Goal: Task Accomplishment & Management: Manage account settings

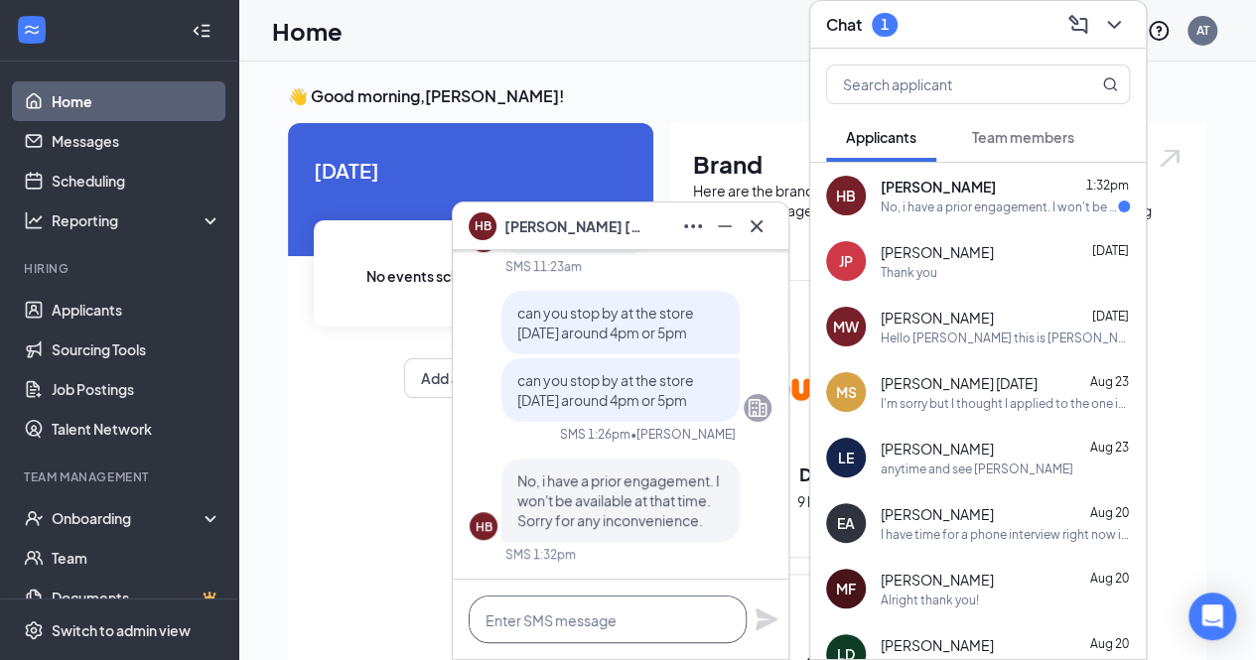
click at [550, 617] on textarea at bounding box center [608, 620] width 278 height 48
type textarea "how about [DATE]?"
click at [774, 629] on icon "Plane" at bounding box center [767, 620] width 24 height 24
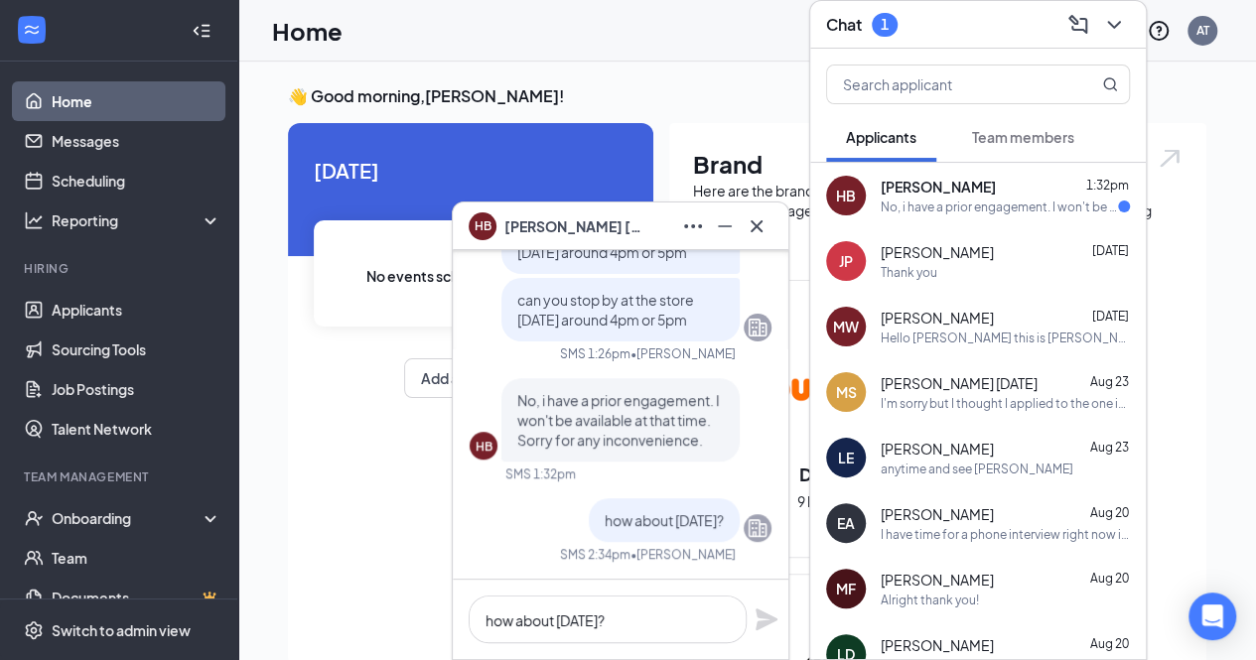
click at [972, 216] on div "HB [PERSON_NAME] 1:32pm No, i have a prior engagement. I won't be available at …" at bounding box center [978, 196] width 336 height 66
click at [958, 256] on span "[PERSON_NAME]" at bounding box center [937, 252] width 113 height 20
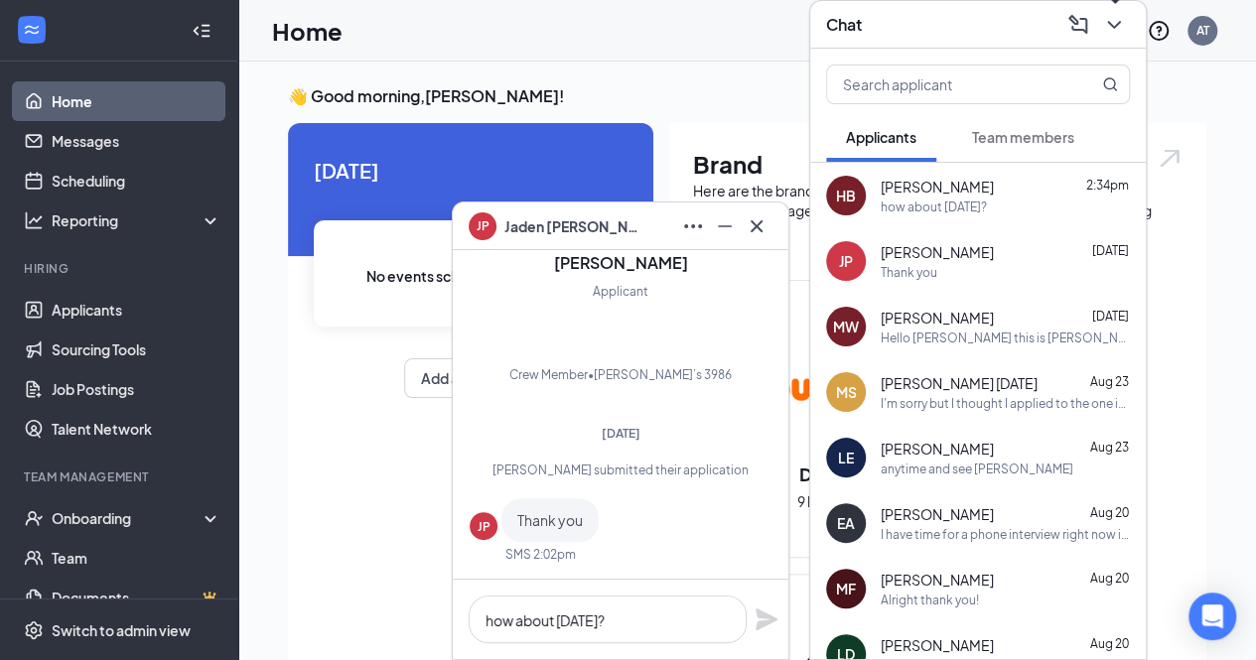
click at [1114, 19] on icon "ChevronDown" at bounding box center [1114, 25] width 24 height 24
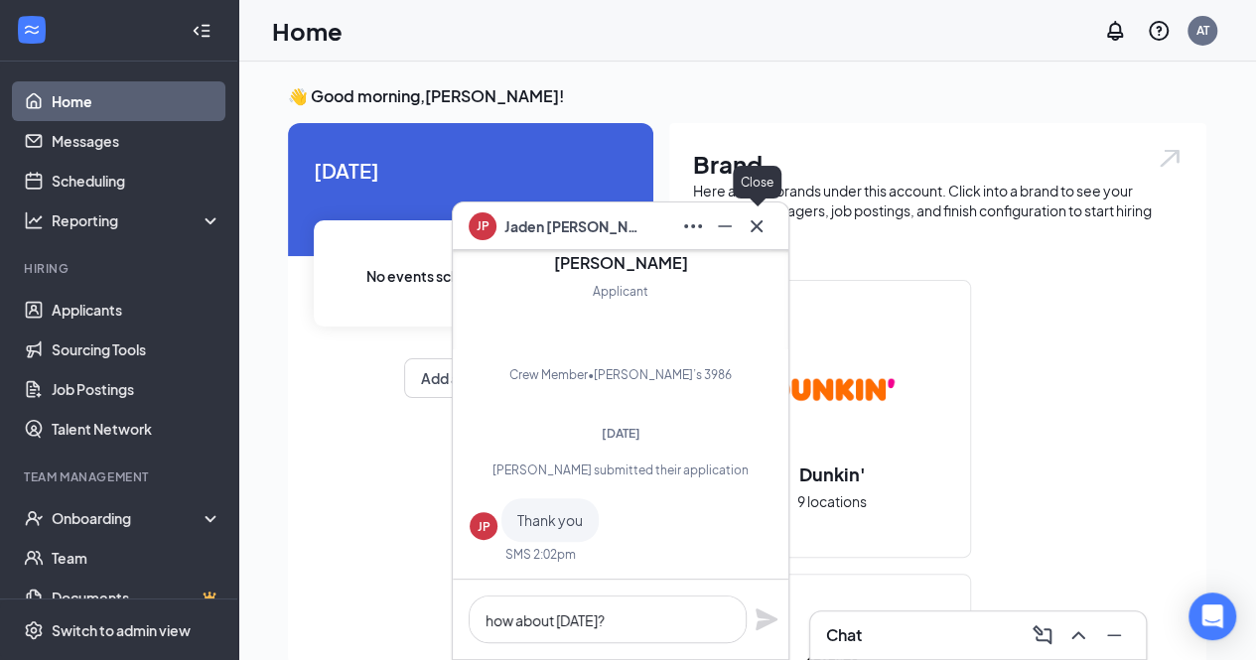
click at [760, 229] on icon "Cross" at bounding box center [757, 226] width 24 height 24
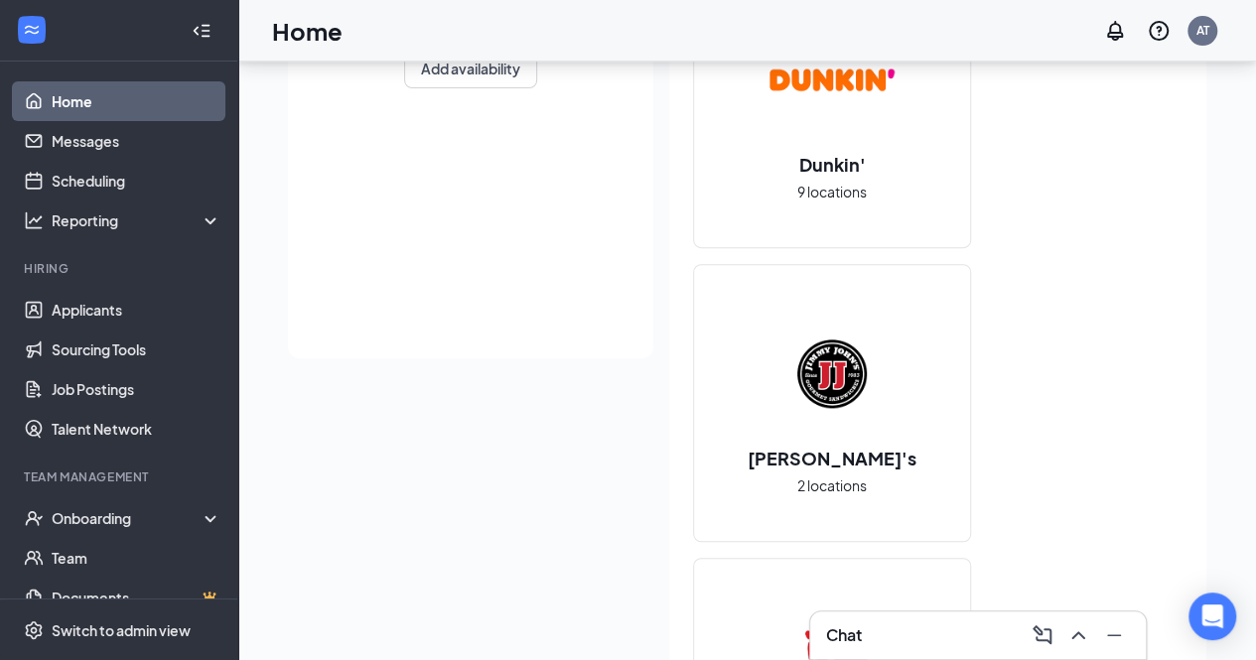
scroll to position [336, 0]
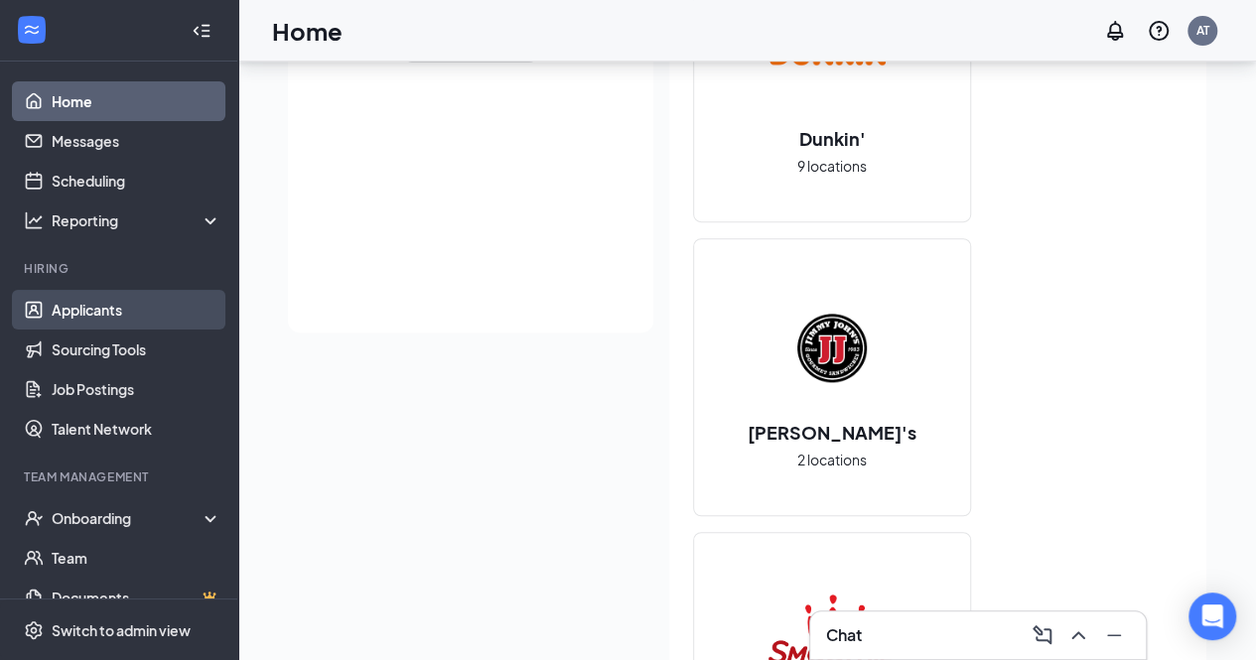
click at [95, 310] on link "Applicants" at bounding box center [137, 310] width 170 height 40
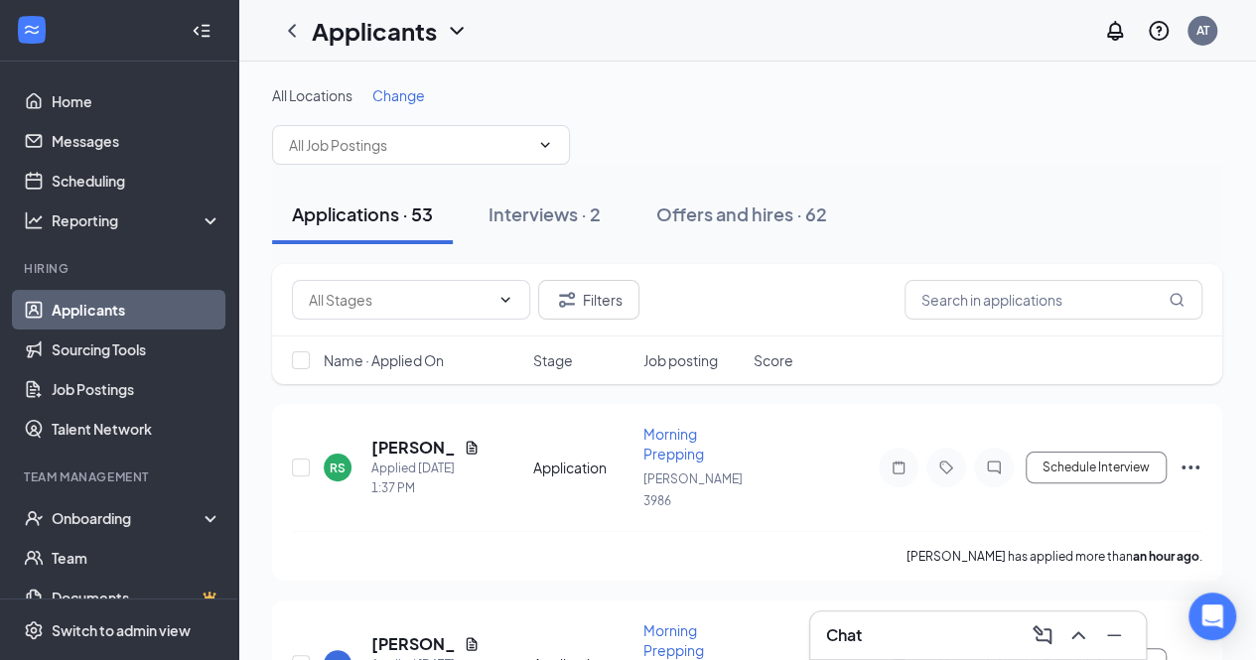
click at [874, 620] on div "Chat" at bounding box center [978, 635] width 304 height 32
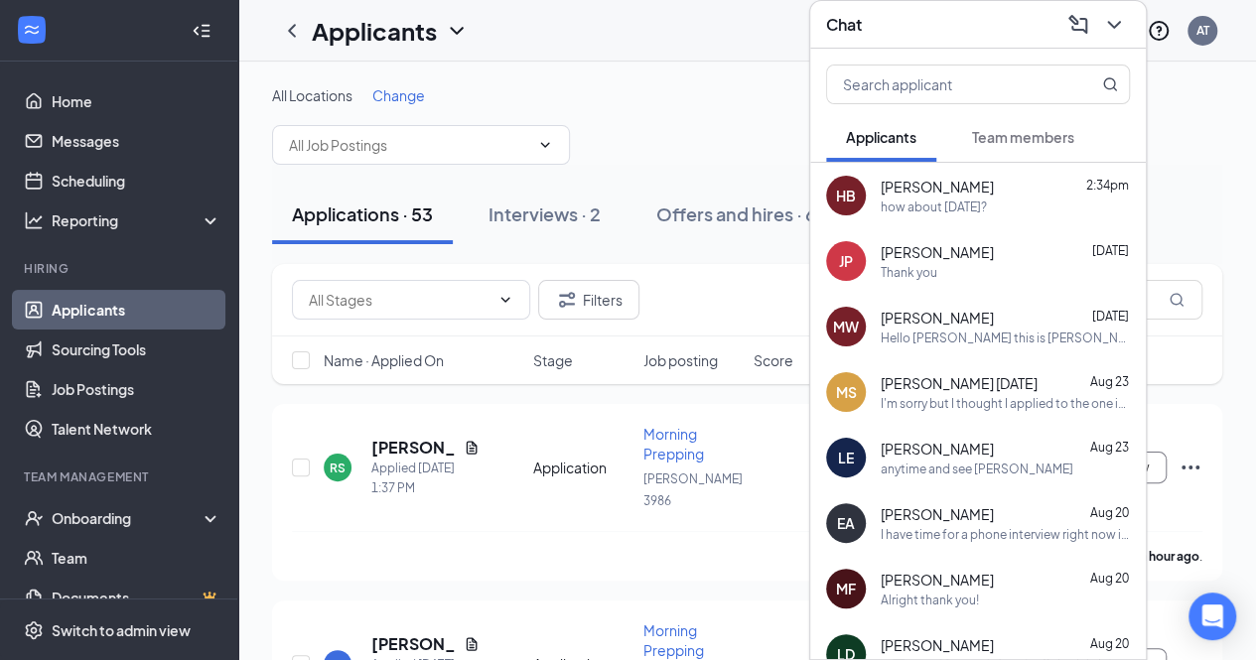
click at [1017, 243] on div "[PERSON_NAME] [DATE]" at bounding box center [1005, 252] width 249 height 20
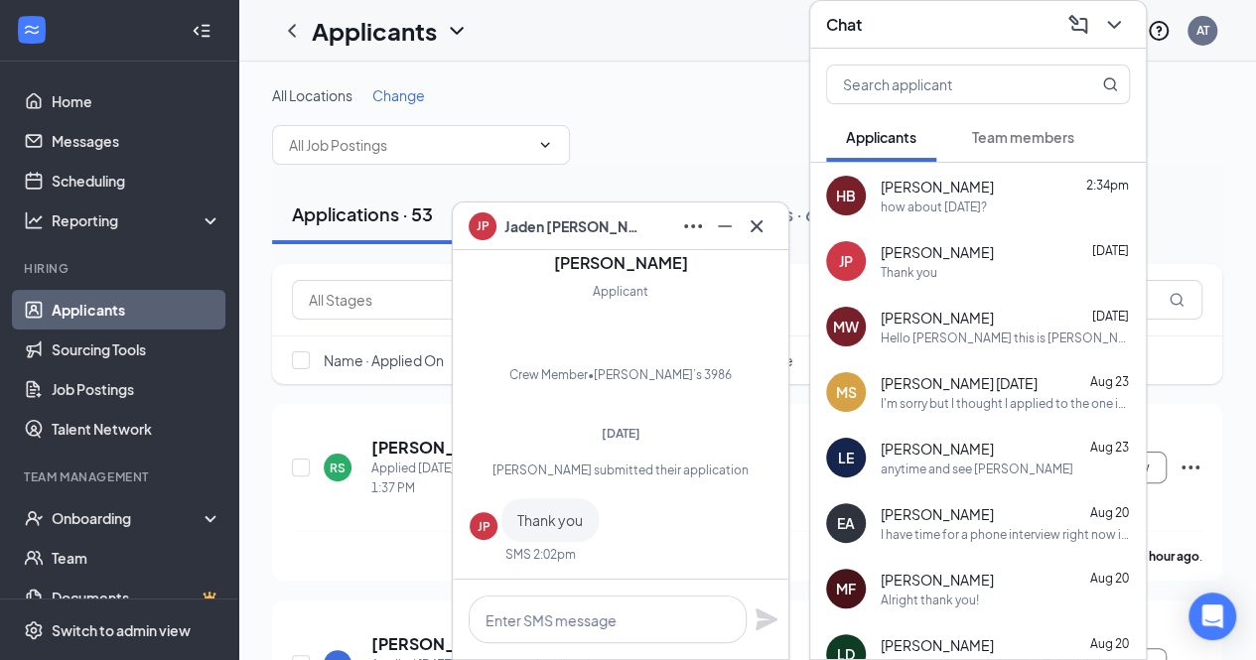
click at [983, 199] on div "how about [DATE]?" at bounding box center [934, 207] width 106 height 17
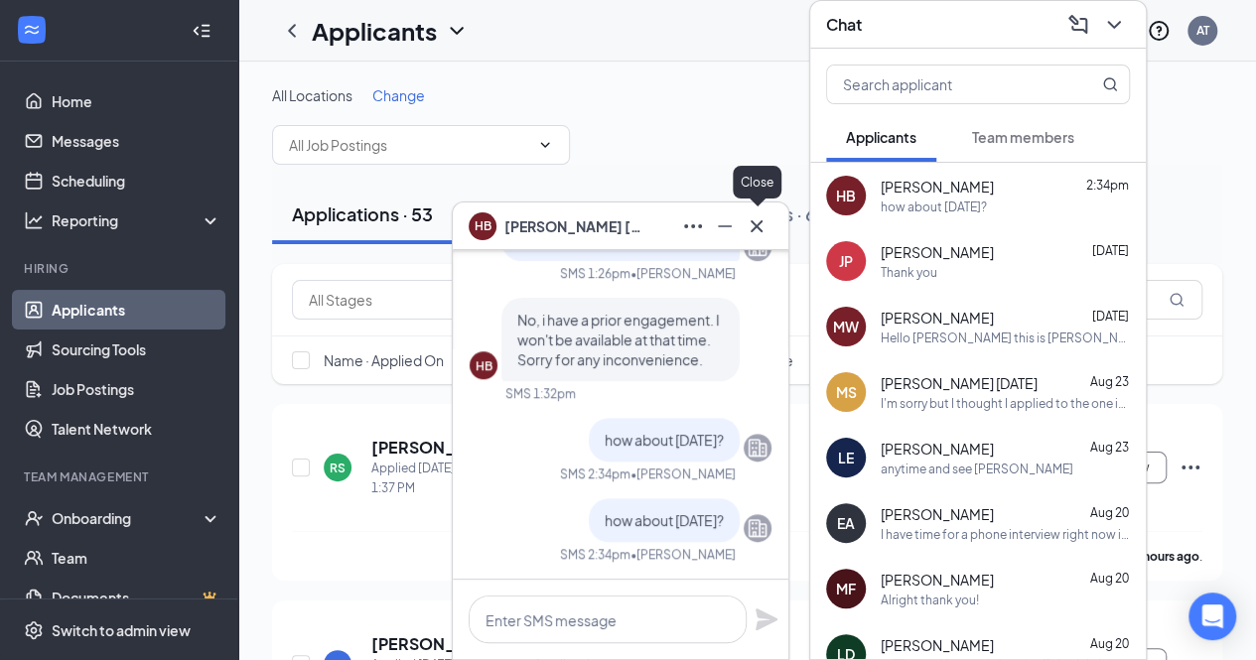
click at [759, 230] on icon "Cross" at bounding box center [757, 225] width 12 height 12
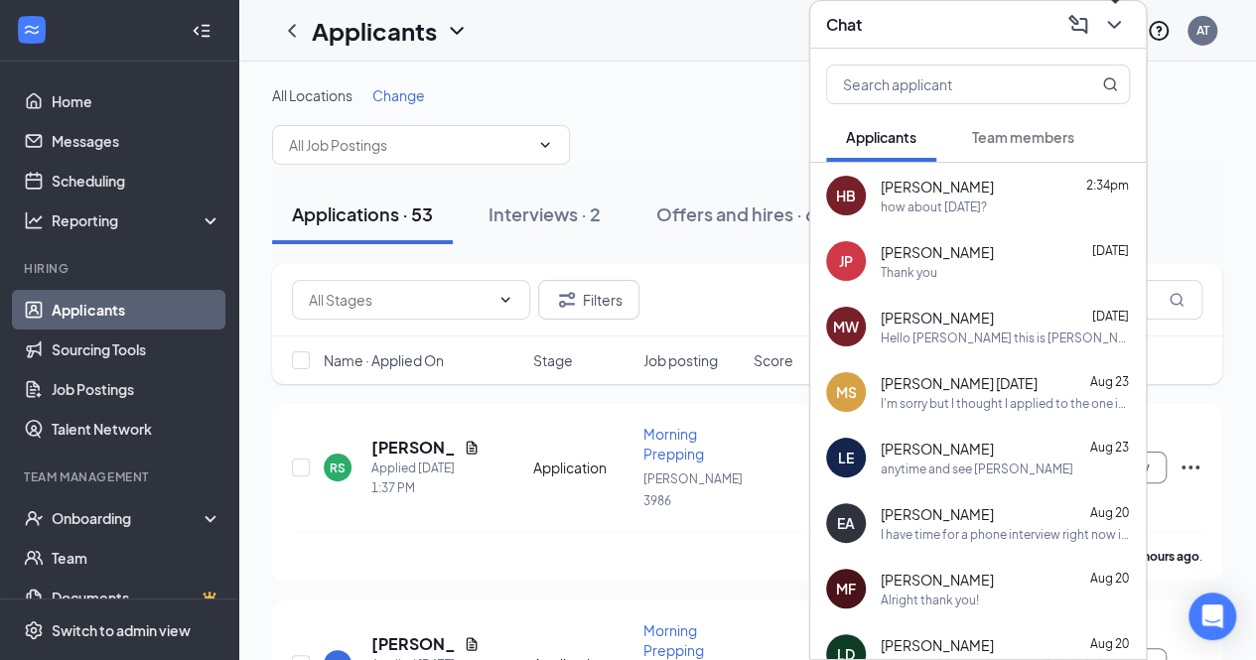
click at [1114, 29] on icon "ChevronDown" at bounding box center [1114, 25] width 24 height 24
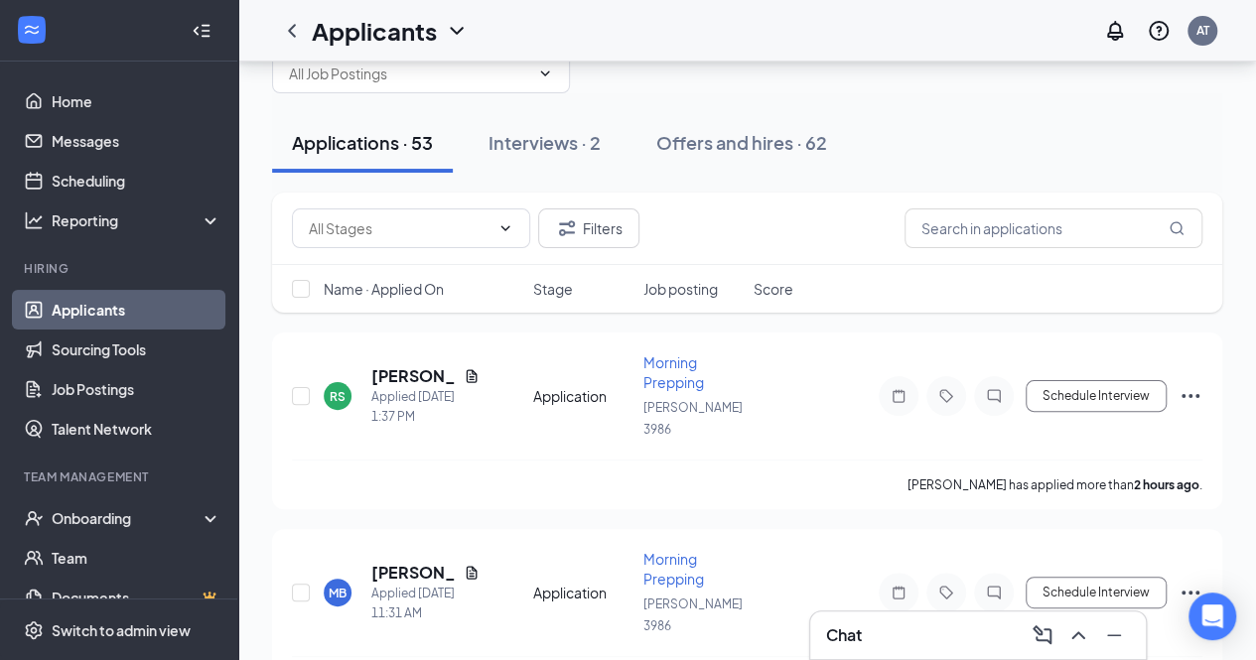
scroll to position [69, 0]
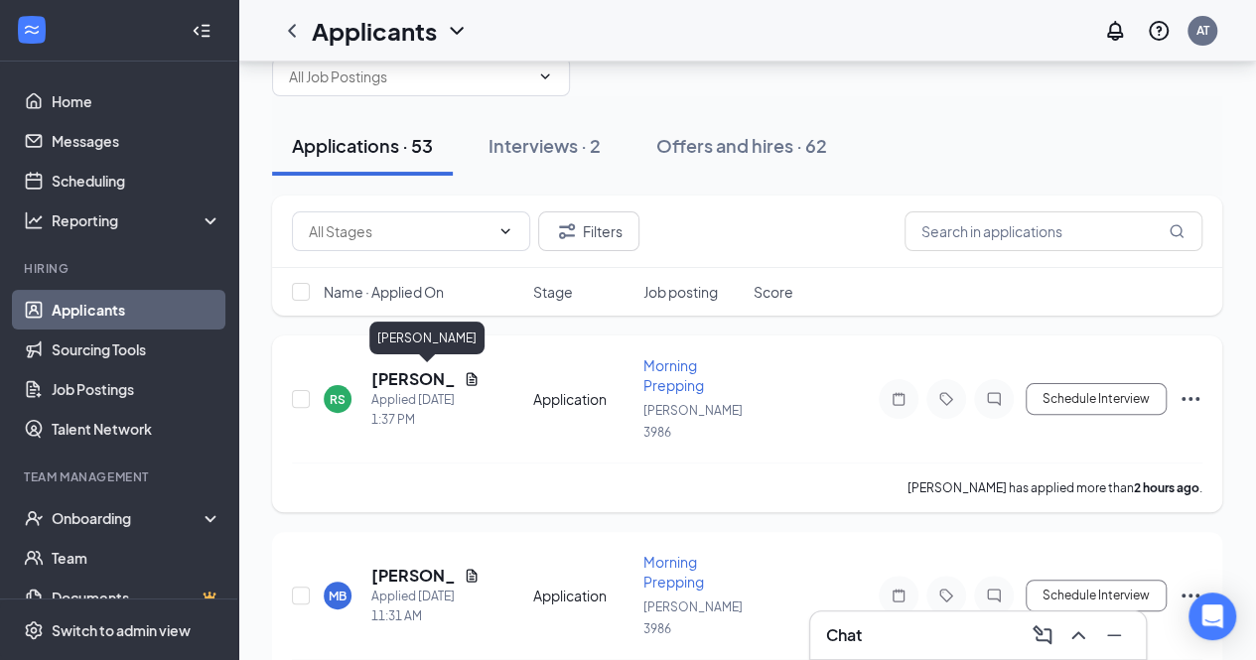
click at [389, 370] on h5 "[PERSON_NAME]" at bounding box center [413, 379] width 84 height 22
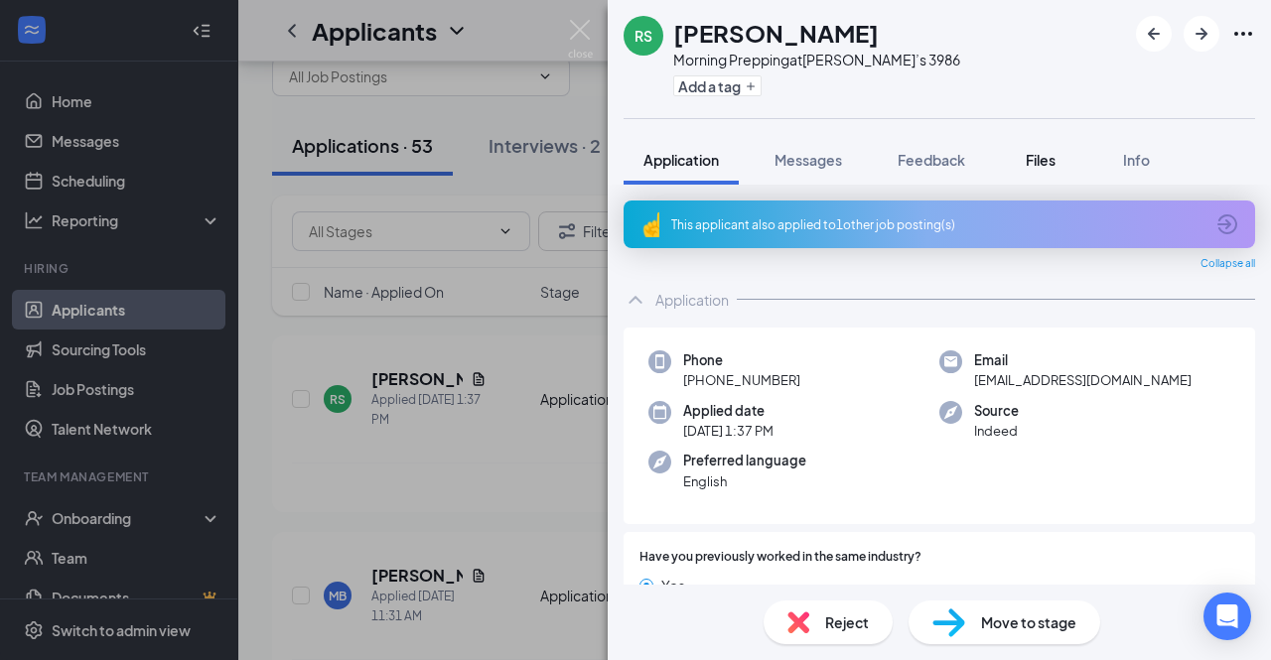
click at [1050, 162] on span "Files" at bounding box center [1041, 160] width 30 height 18
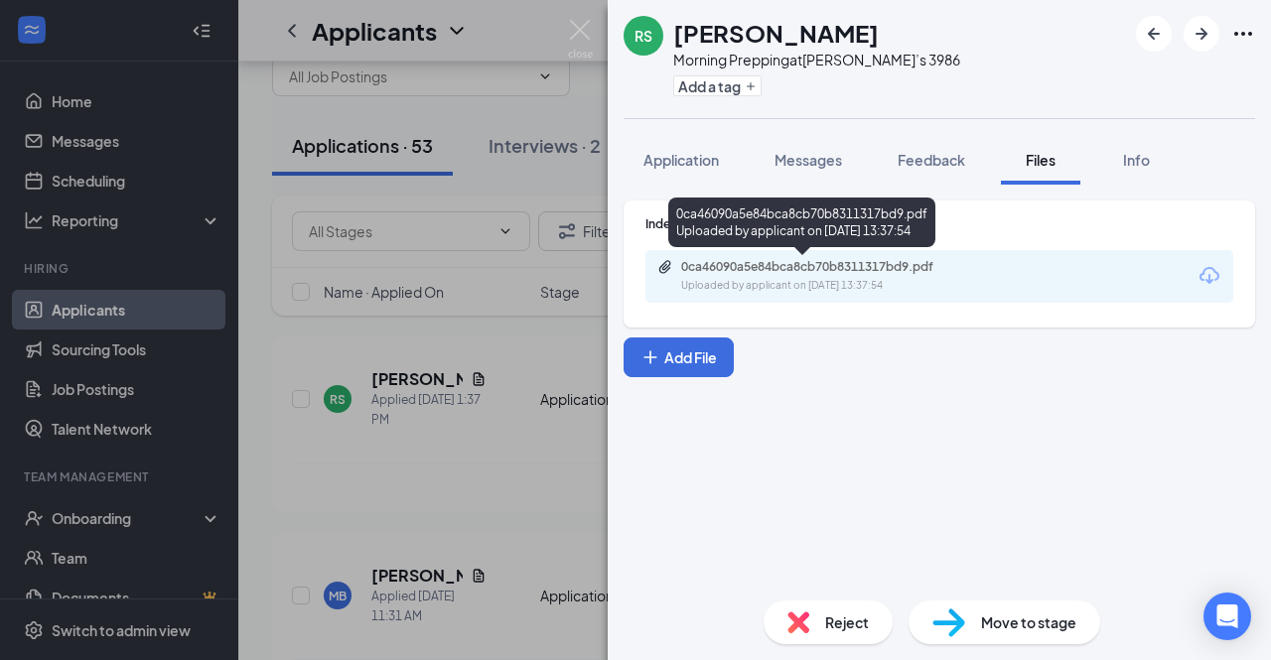
click at [916, 260] on div "0ca46090a5e84bca8cb70b8311317bd9.pdf" at bounding box center [820, 267] width 278 height 16
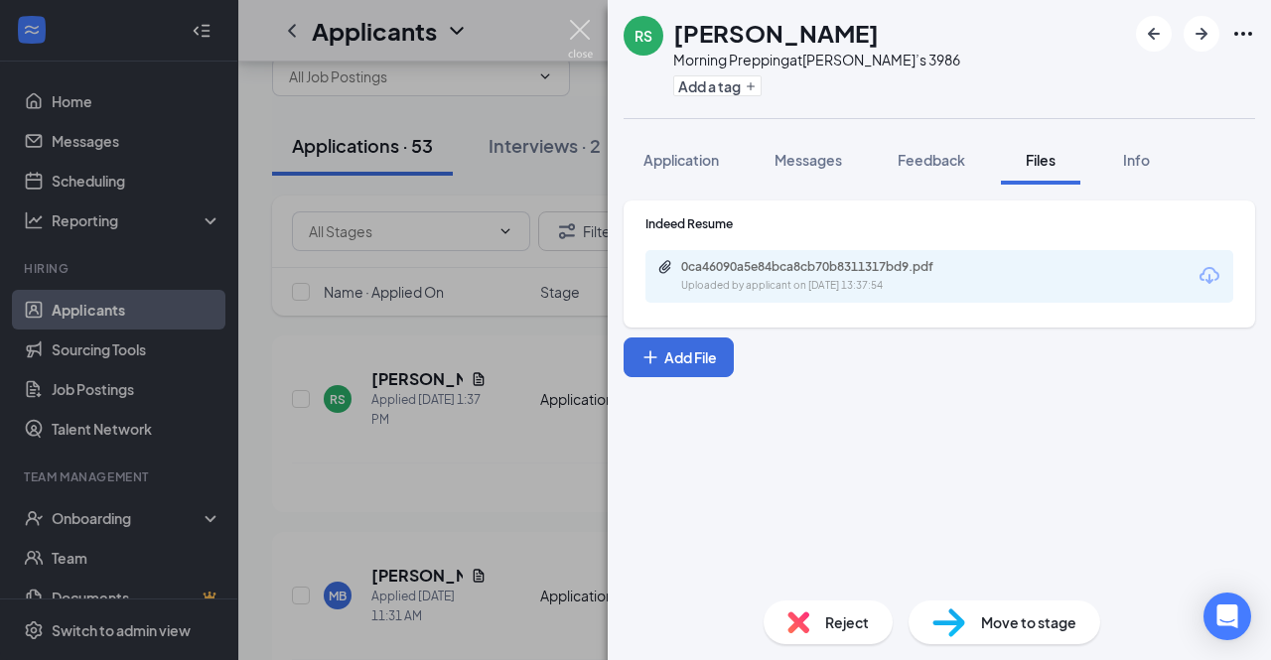
click at [582, 28] on img at bounding box center [580, 39] width 25 height 39
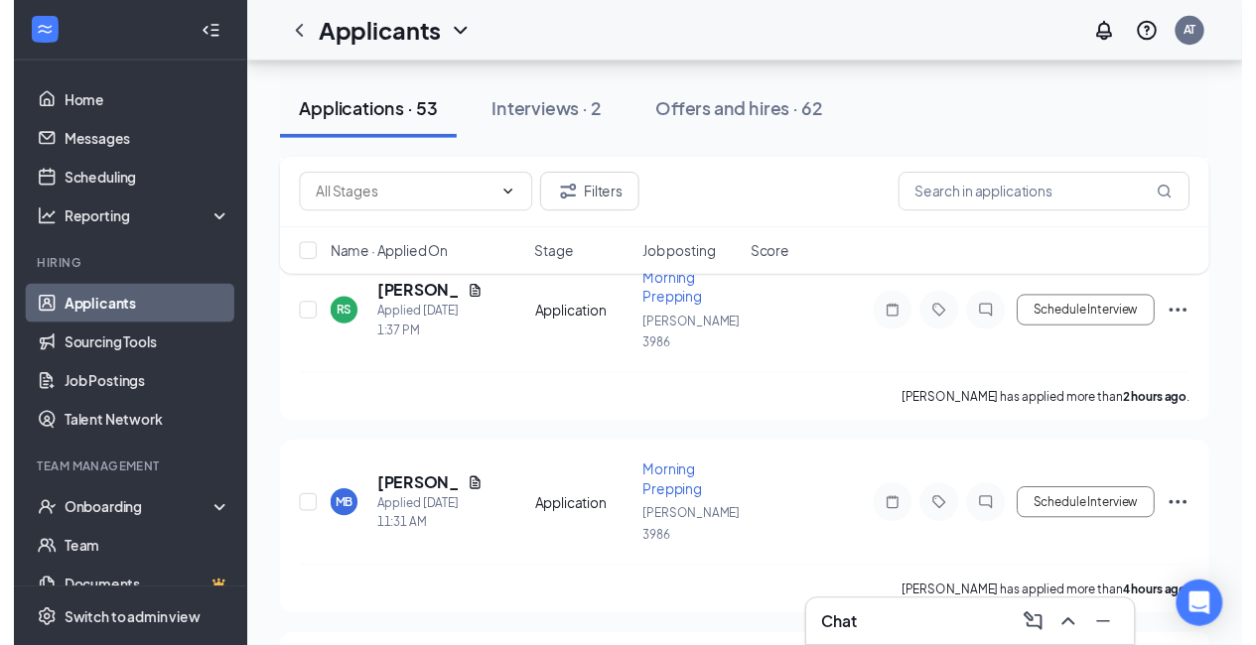
scroll to position [386, 0]
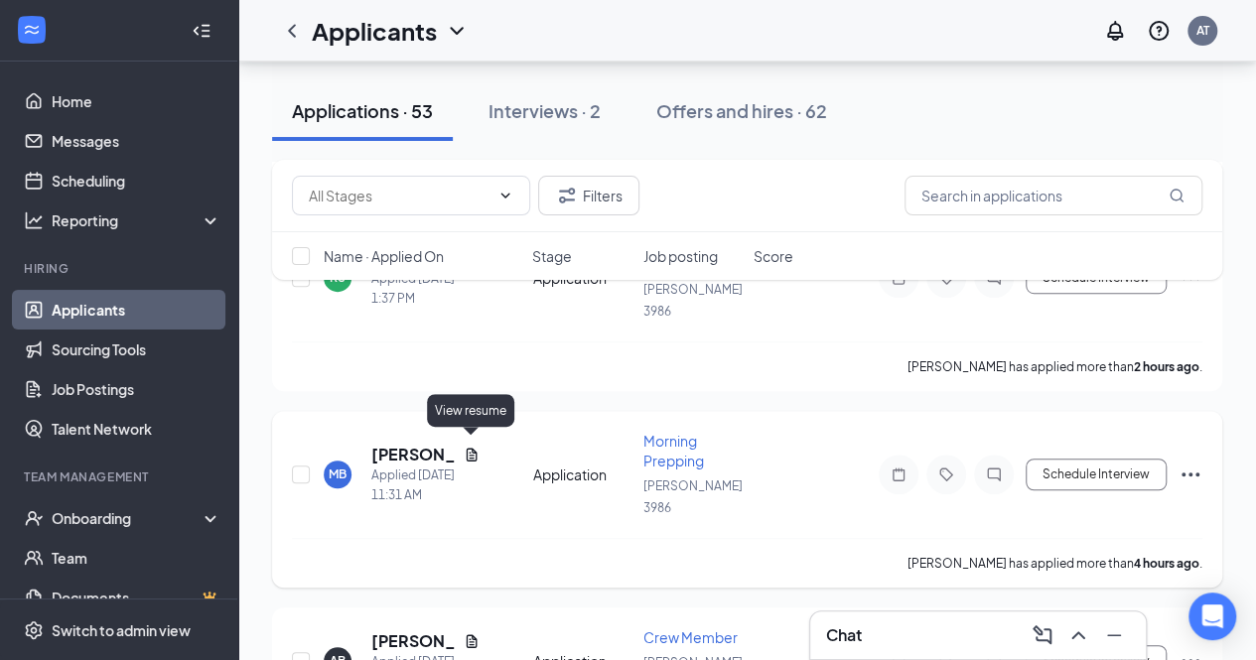
click at [470, 448] on icon "Document" at bounding box center [472, 455] width 16 height 16
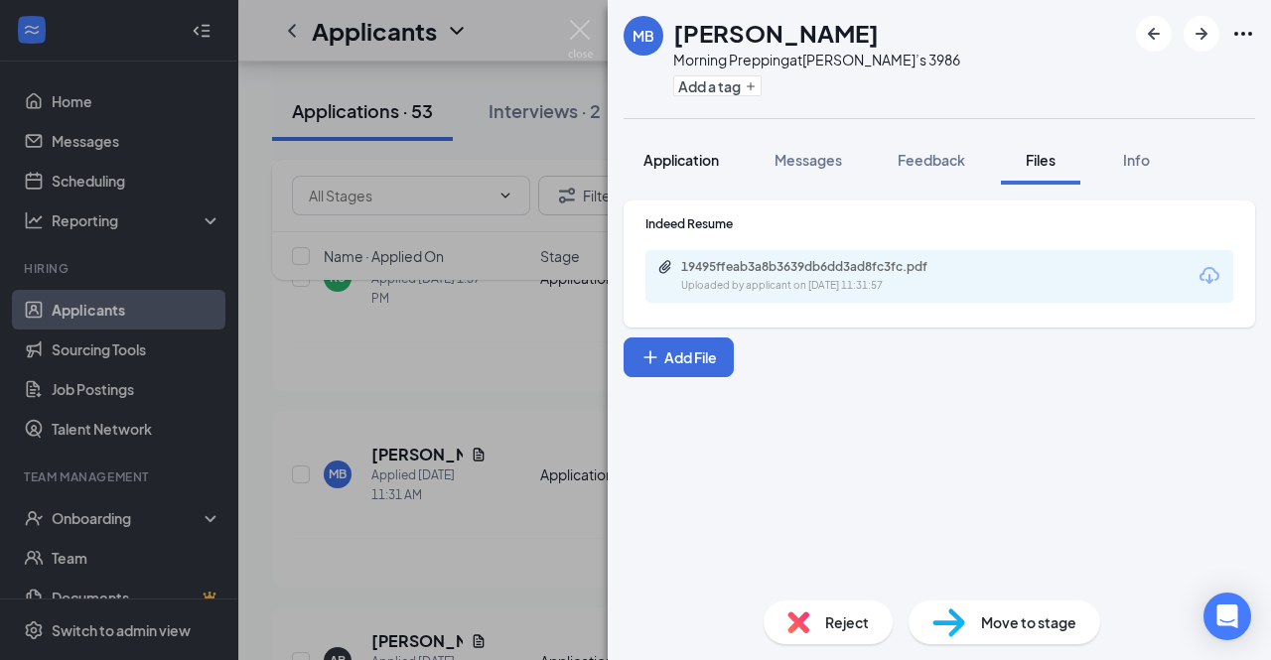
click at [691, 155] on span "Application" at bounding box center [680, 160] width 75 height 18
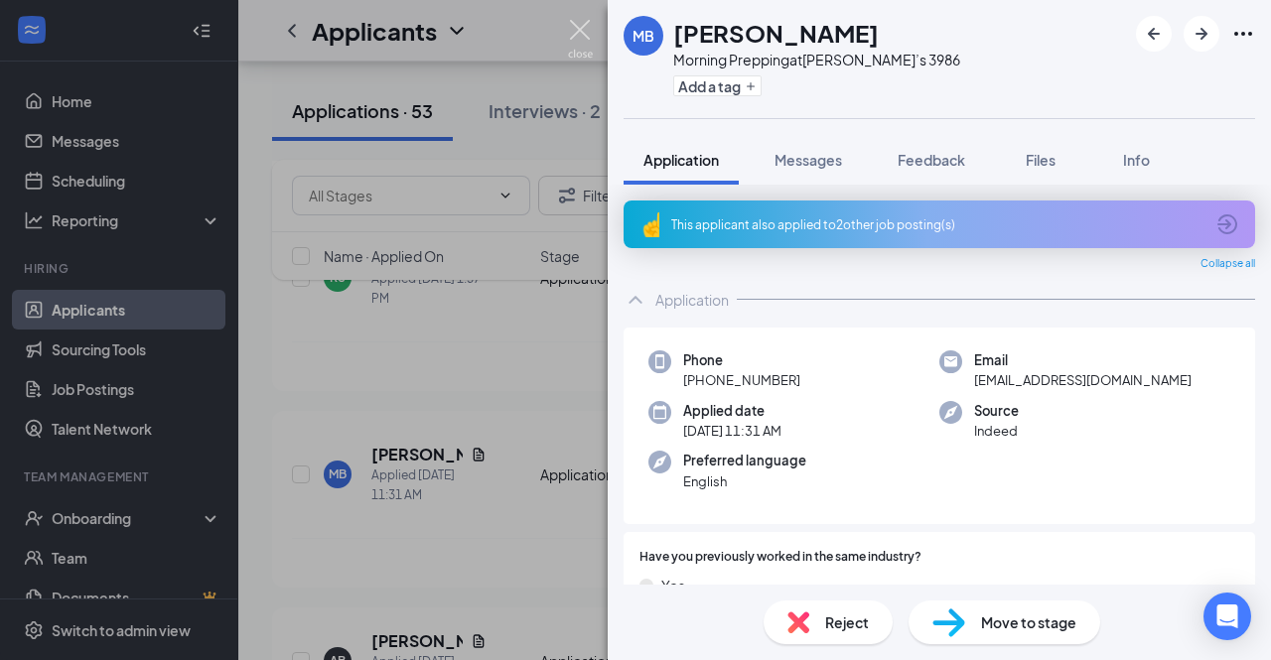
click at [591, 45] on img at bounding box center [580, 39] width 25 height 39
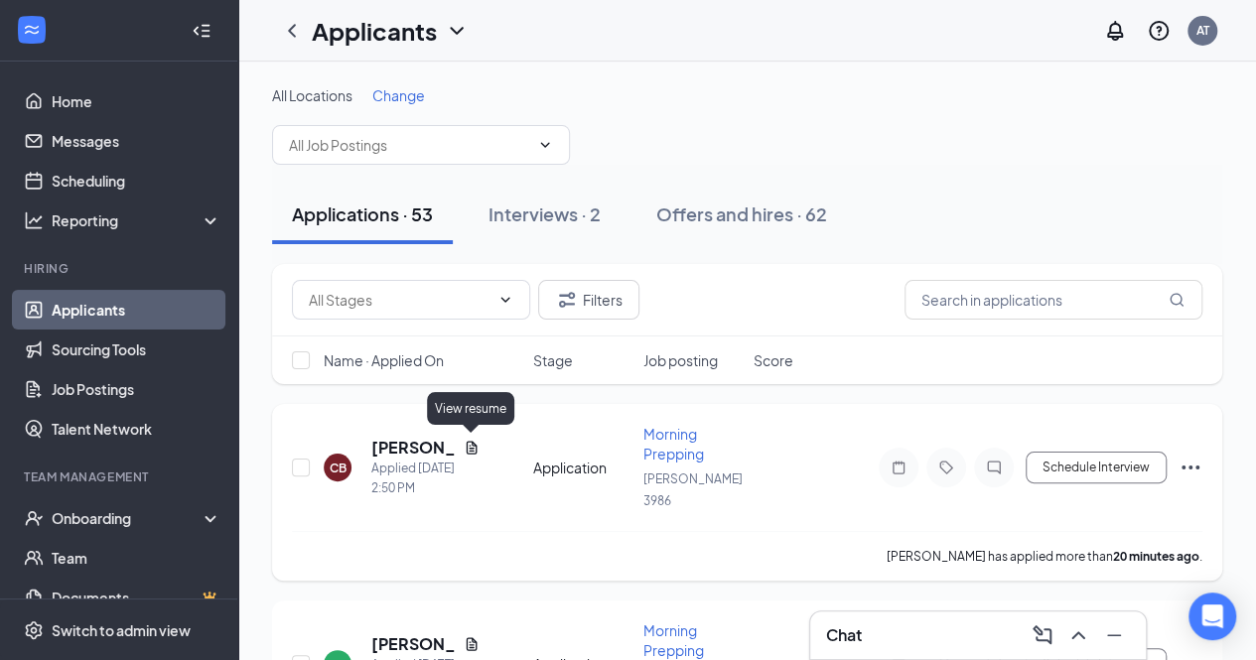
click at [473, 441] on icon "Document" at bounding box center [471, 447] width 11 height 13
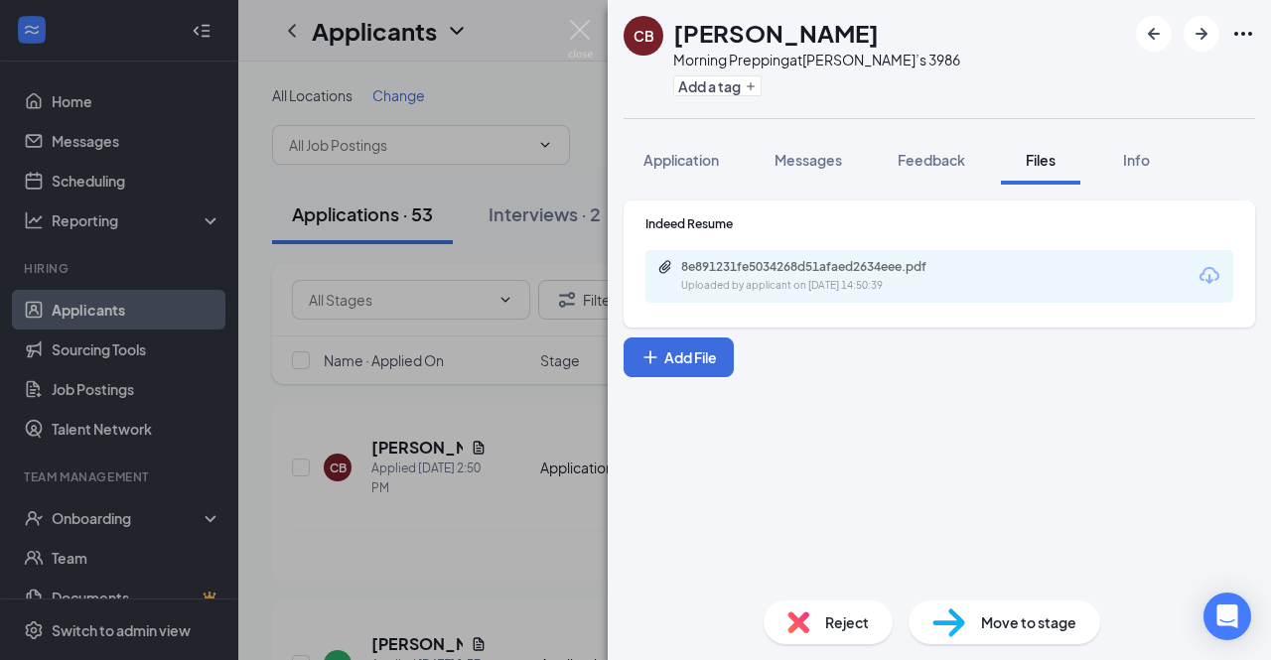
click at [904, 257] on div "8e891231fe5034268d51afaed2634eee.pdf Uploaded by applicant on [DATE] 14:50:39" at bounding box center [939, 276] width 588 height 53
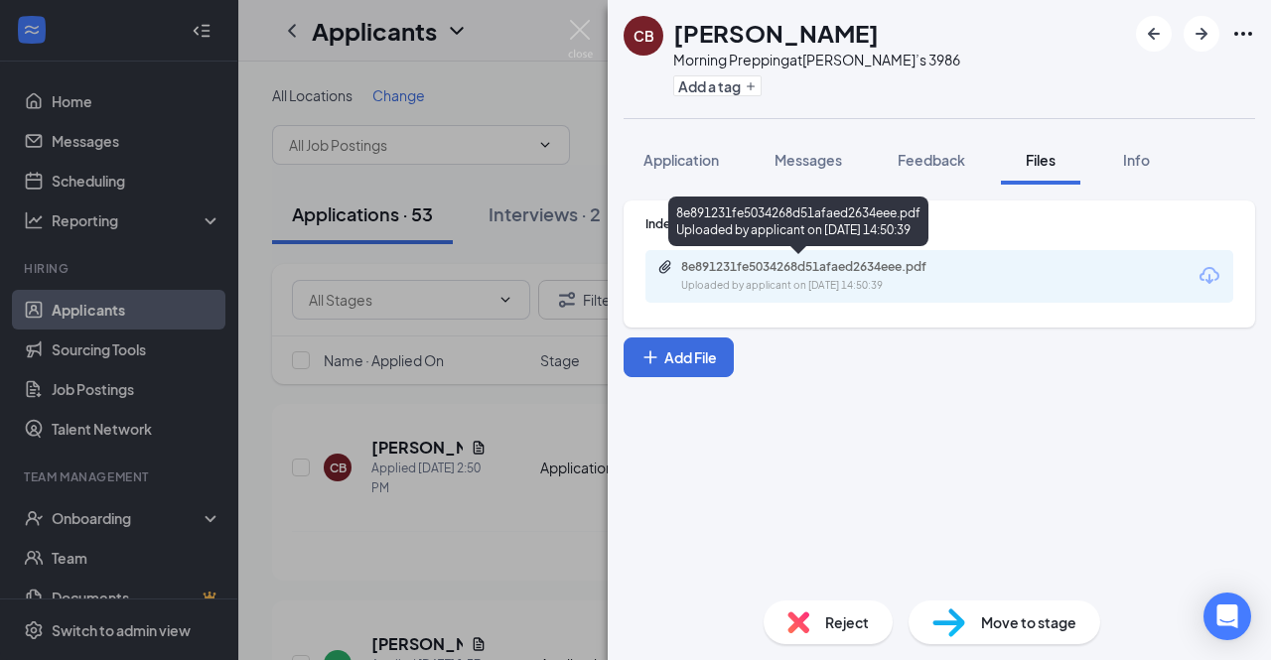
click at [901, 270] on div "8e891231fe5034268d51afaed2634eee.pdf" at bounding box center [820, 267] width 278 height 16
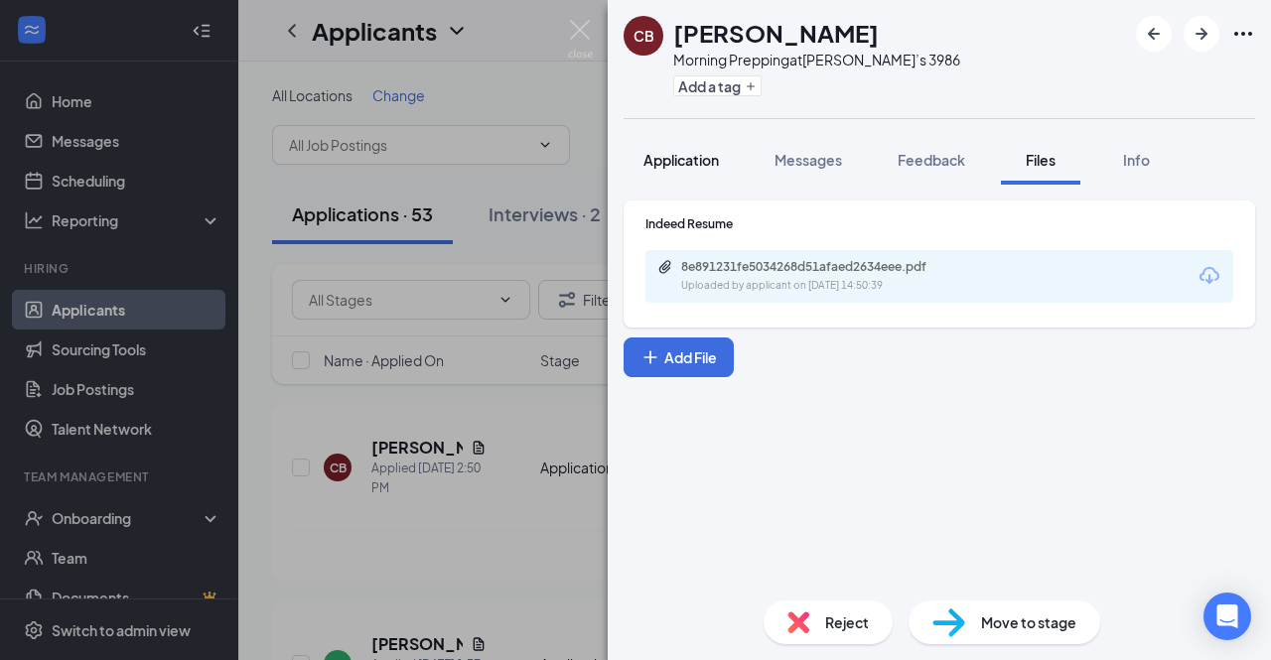
click at [691, 167] on span "Application" at bounding box center [680, 160] width 75 height 18
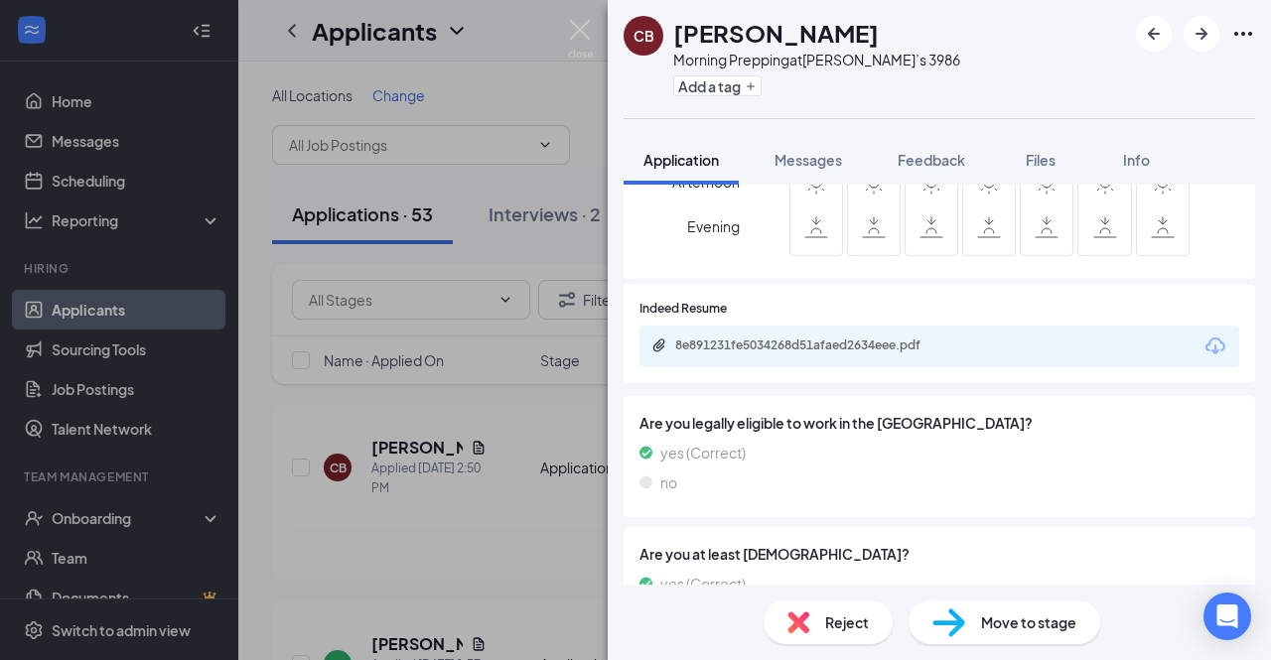
scroll to position [872, 0]
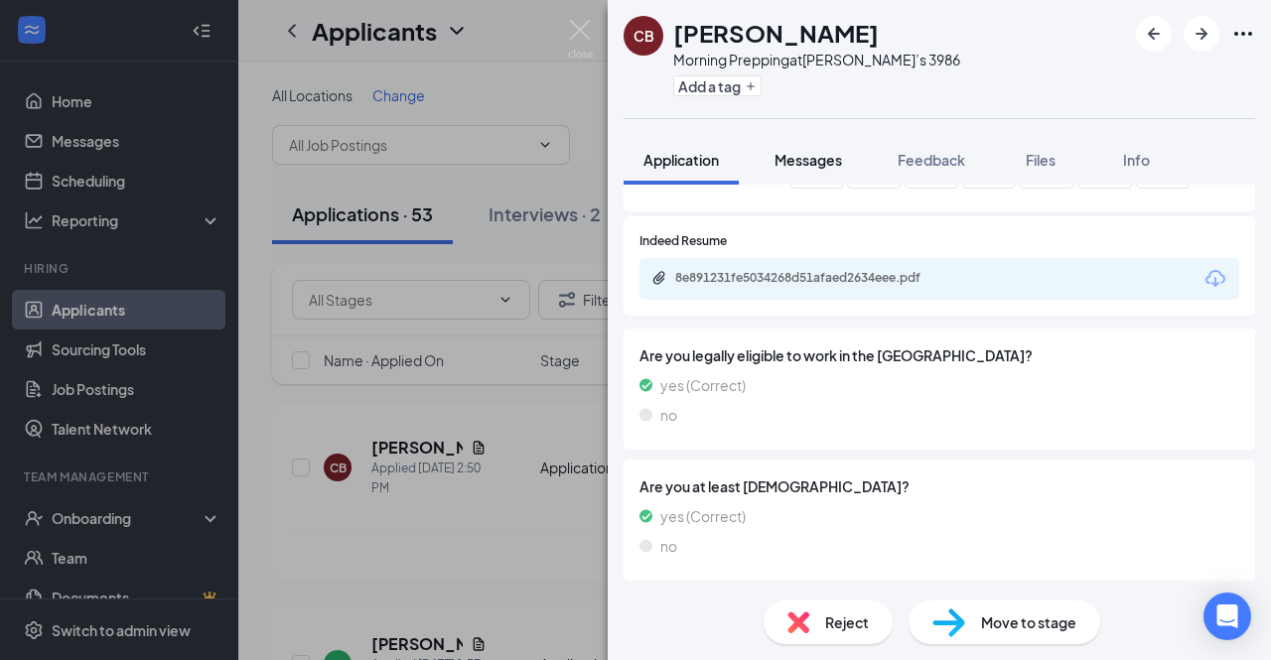
click at [821, 160] on span "Messages" at bounding box center [808, 160] width 68 height 18
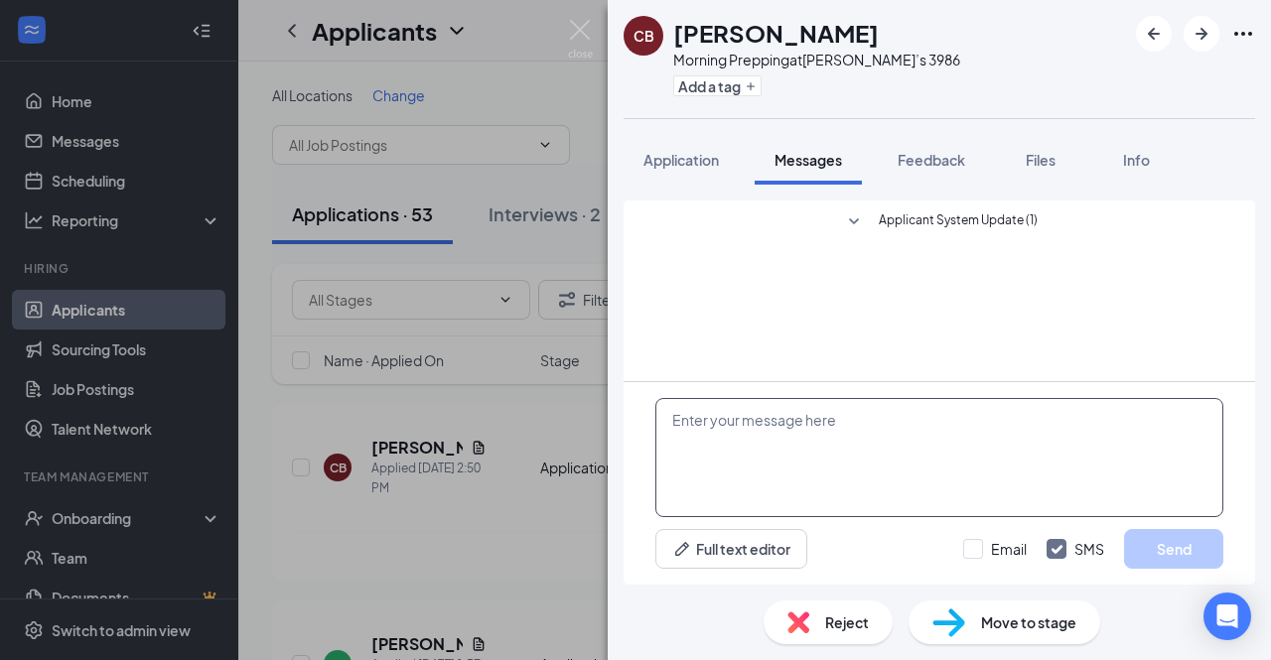
click at [795, 445] on textarea at bounding box center [939, 457] width 568 height 119
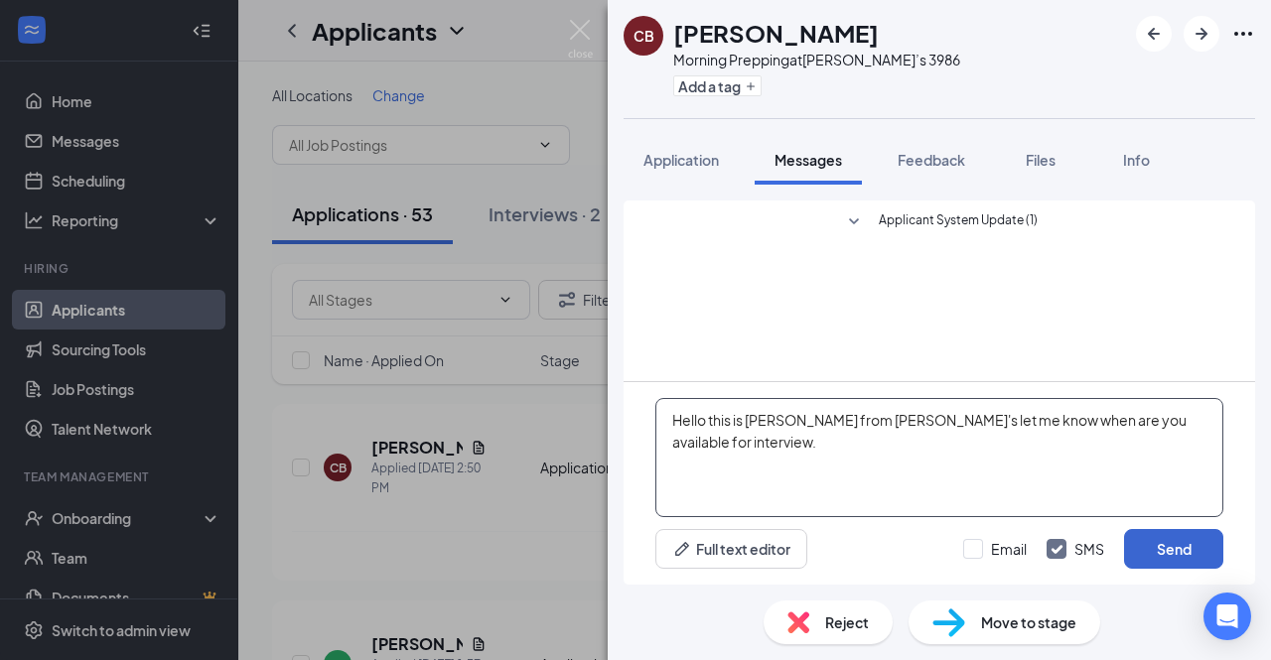
type textarea "Hello this is [PERSON_NAME] from [PERSON_NAME]'s let me know when are you avail…"
click at [1193, 537] on button "Send" at bounding box center [1173, 549] width 99 height 40
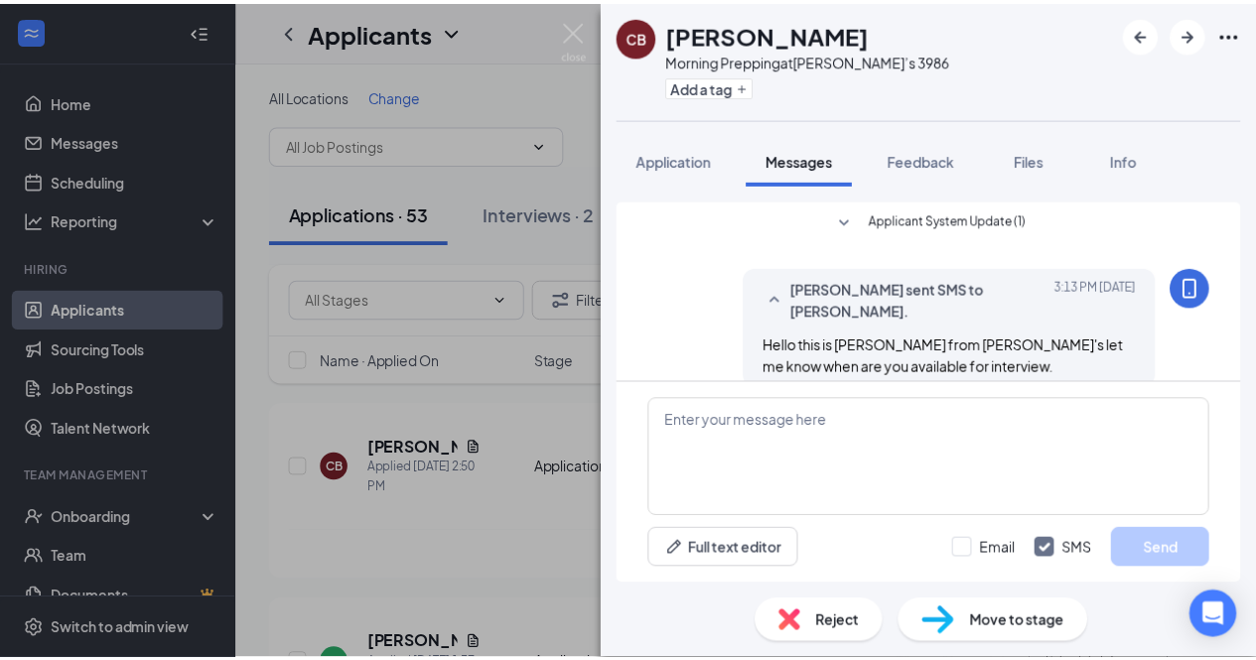
scroll to position [4, 0]
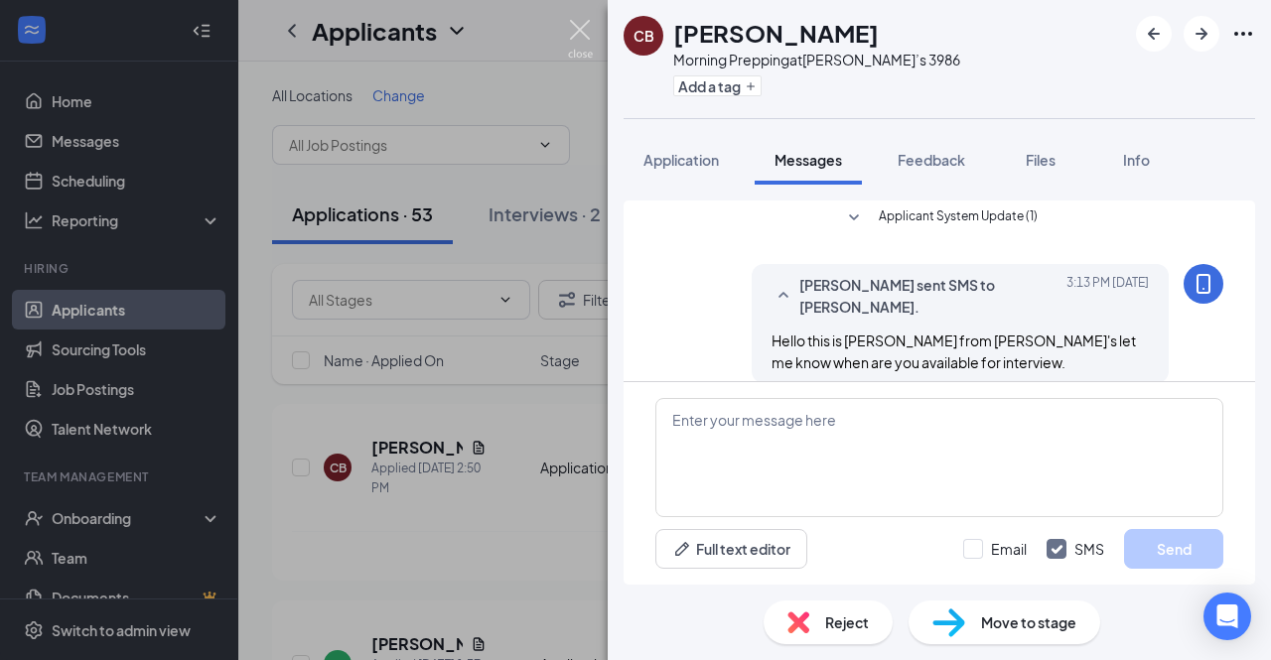
click at [586, 37] on img at bounding box center [580, 39] width 25 height 39
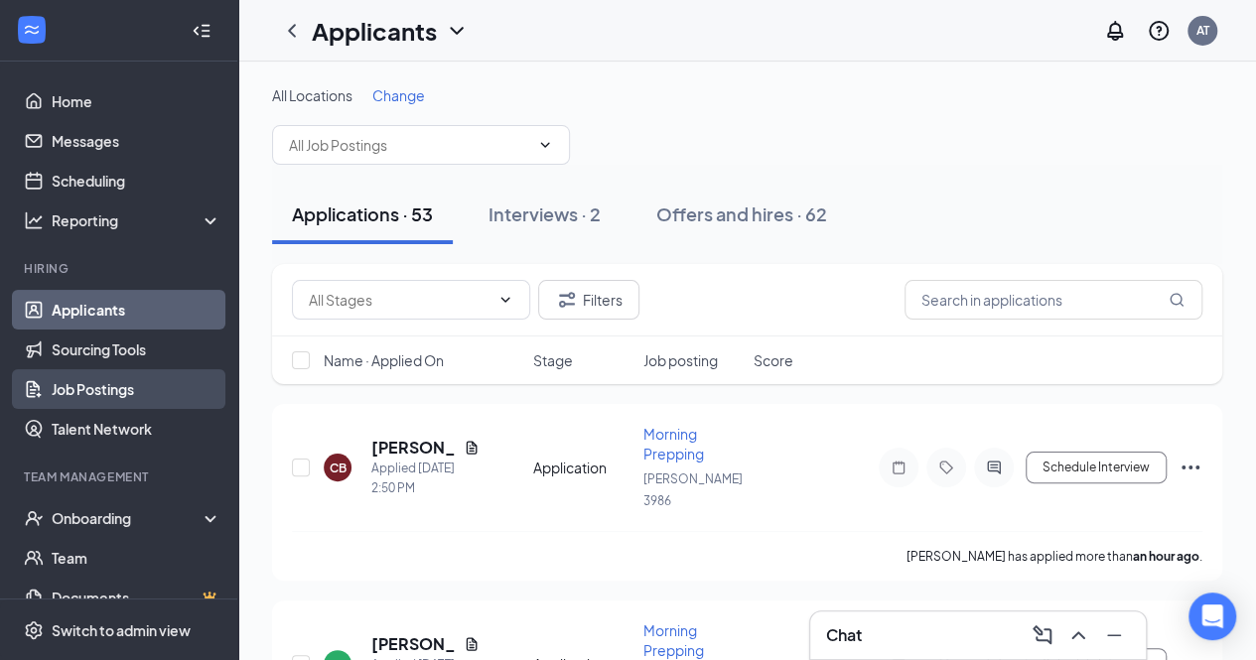
click at [115, 390] on link "Job Postings" at bounding box center [137, 389] width 170 height 40
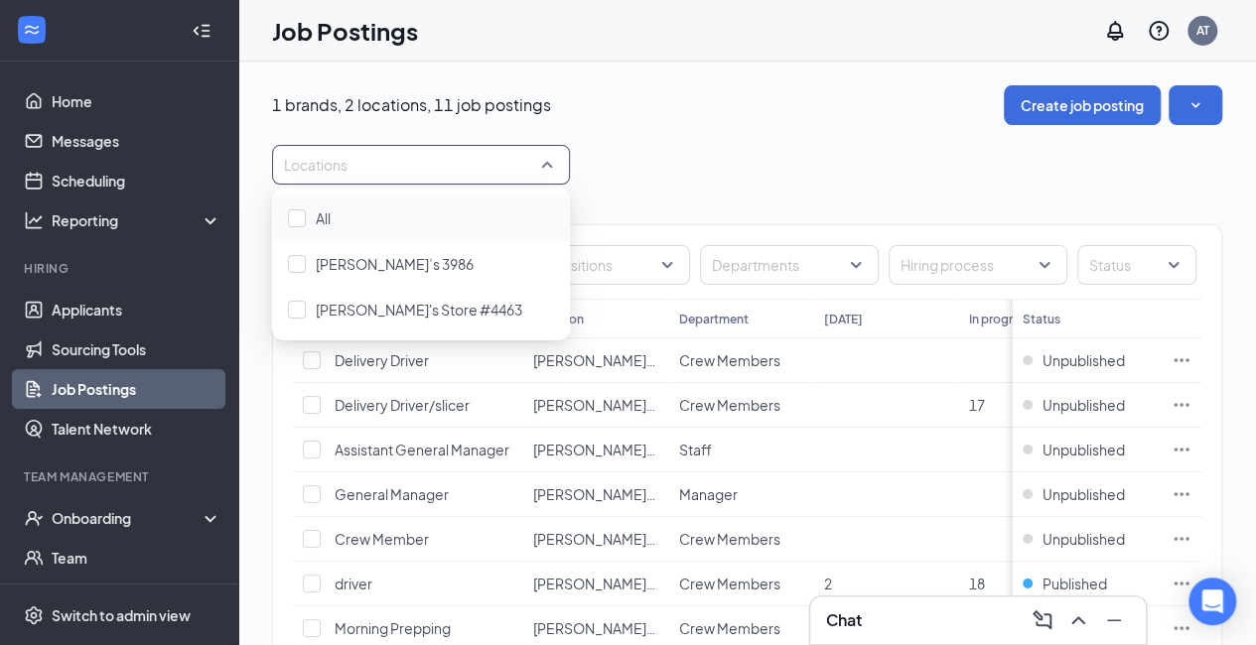
click at [532, 168] on div at bounding box center [411, 165] width 268 height 32
click at [439, 272] on div "[PERSON_NAME]’s 3986" at bounding box center [421, 264] width 266 height 22
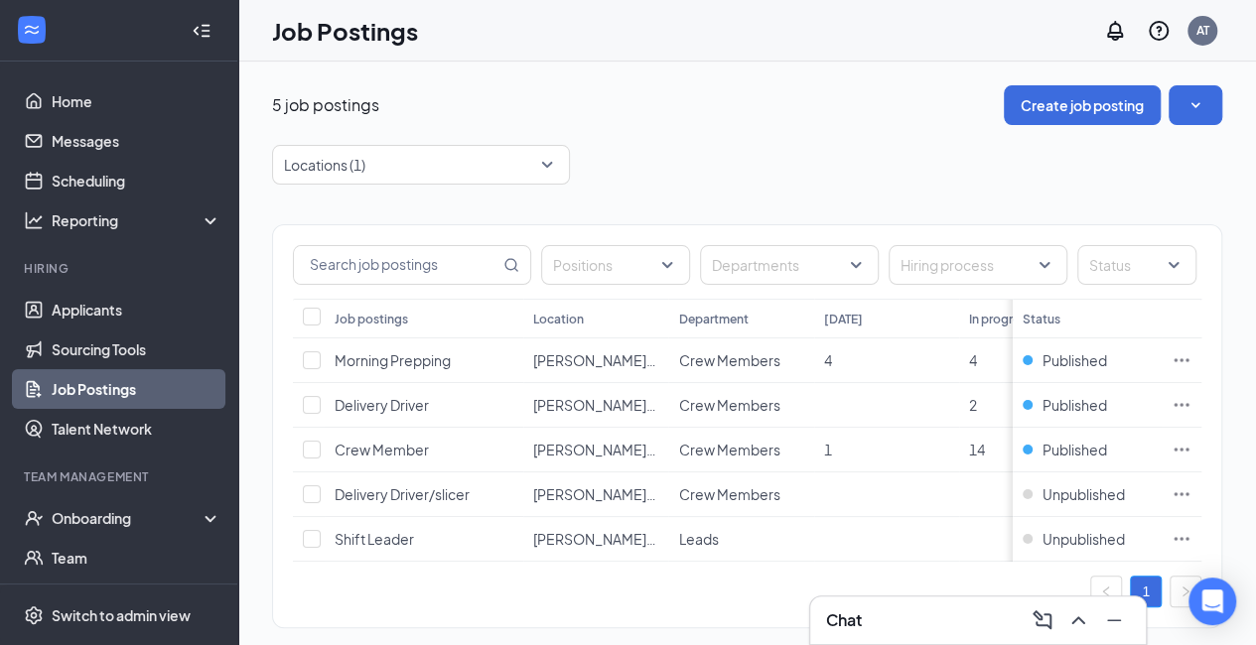
click at [729, 174] on div "Locations (1)" at bounding box center [747, 165] width 950 height 40
click at [1076, 617] on icon "ChevronUp" at bounding box center [1078, 621] width 24 height 24
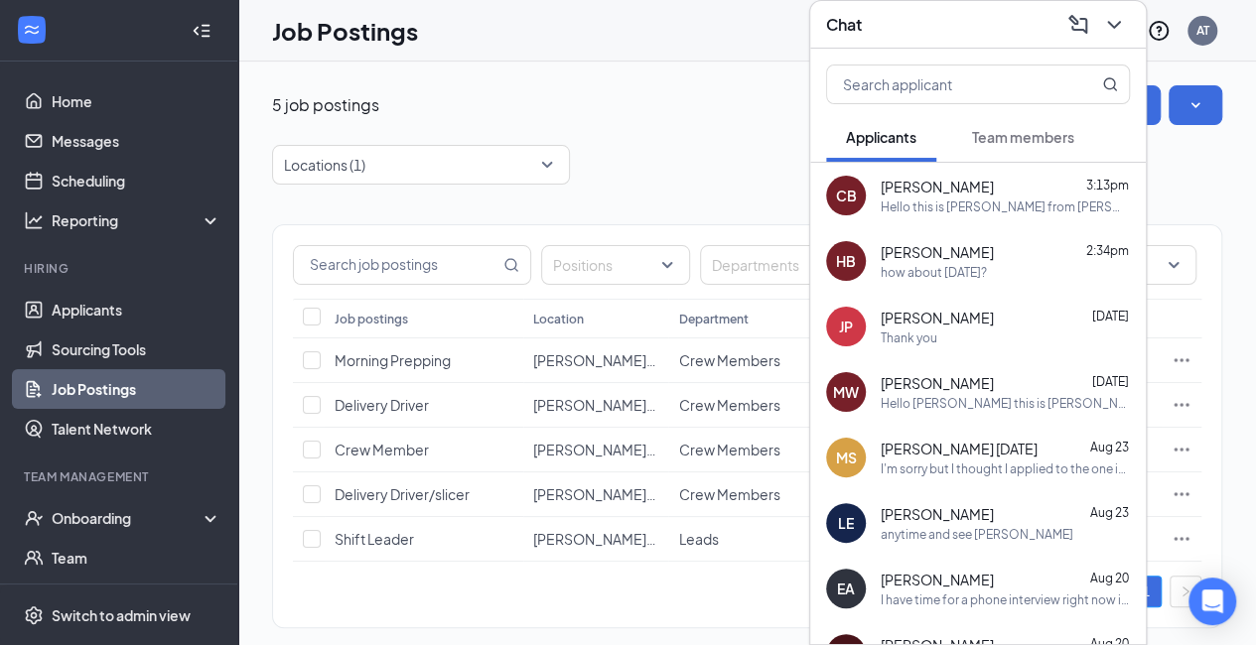
click at [675, 122] on div "5 job postings Create job posting" at bounding box center [747, 105] width 950 height 40
click at [1126, 9] on button at bounding box center [1114, 25] width 32 height 32
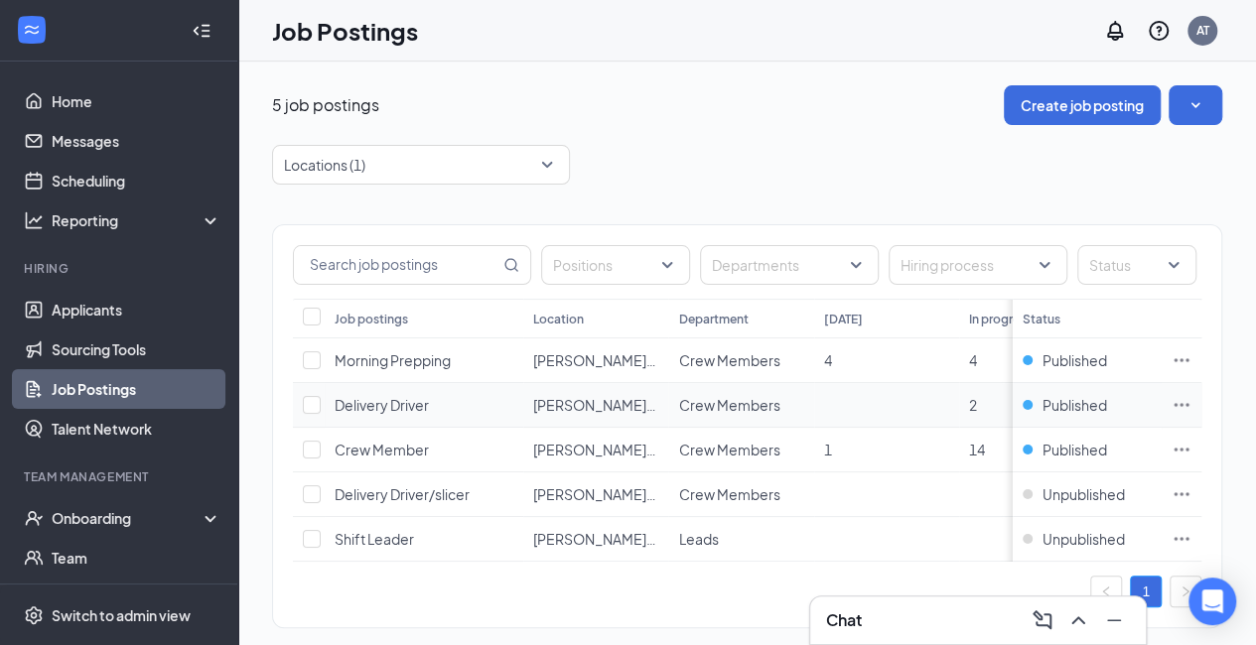
click at [385, 398] on span "Delivery Driver" at bounding box center [382, 405] width 94 height 18
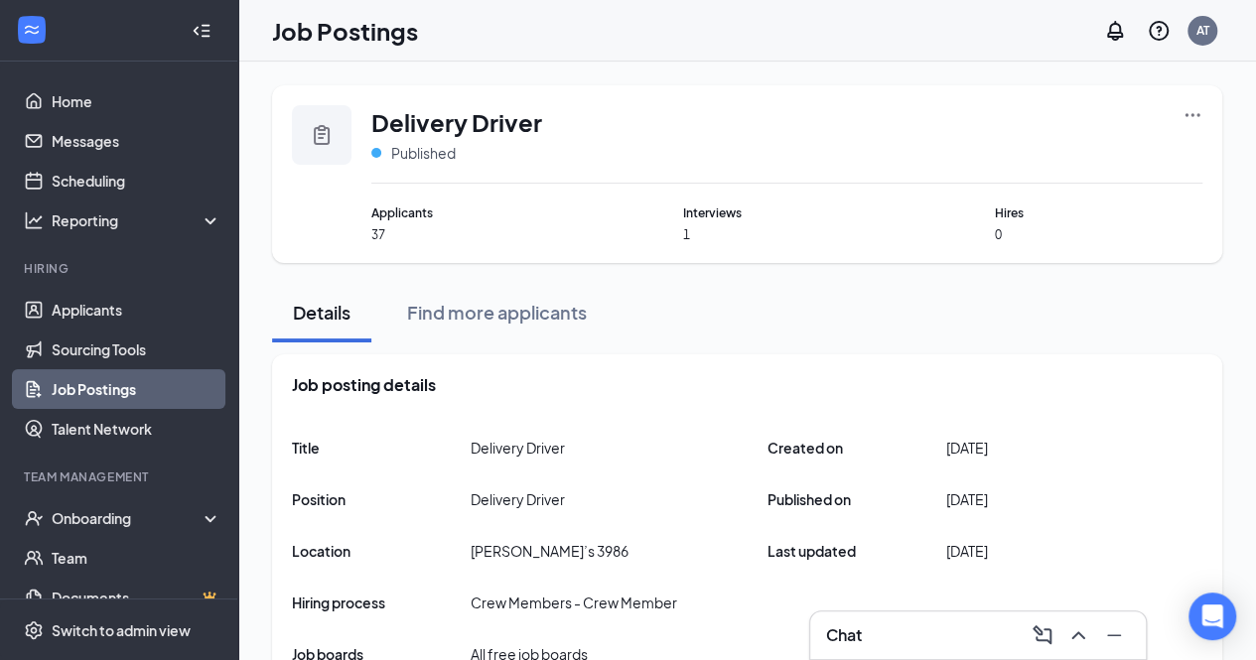
click at [1197, 118] on icon "Ellipses" at bounding box center [1192, 115] width 20 height 20
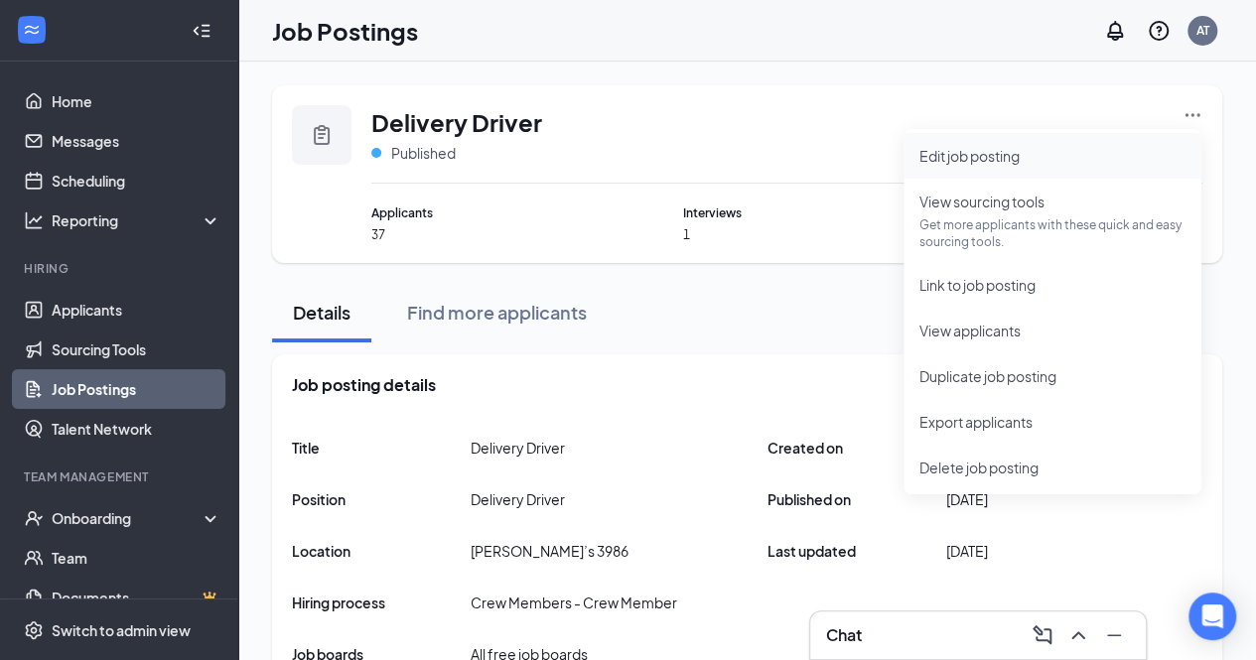
click at [1002, 159] on span "Edit job posting" at bounding box center [969, 156] width 100 height 18
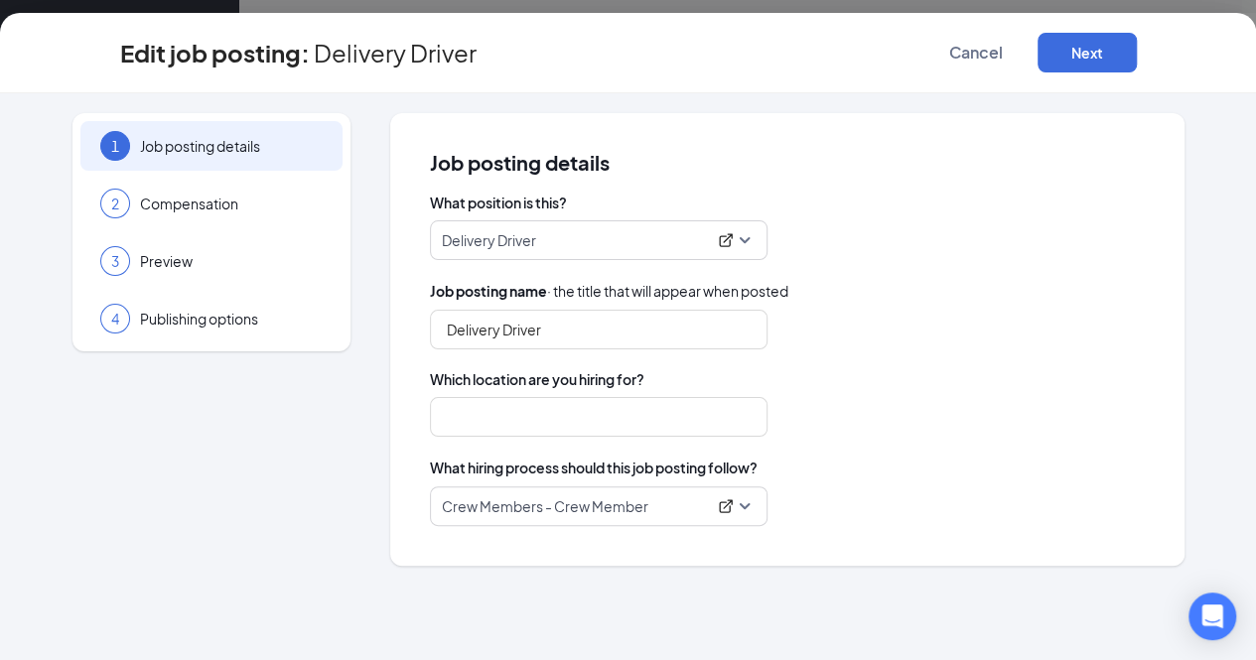
type input "[PERSON_NAME]’s 3986"
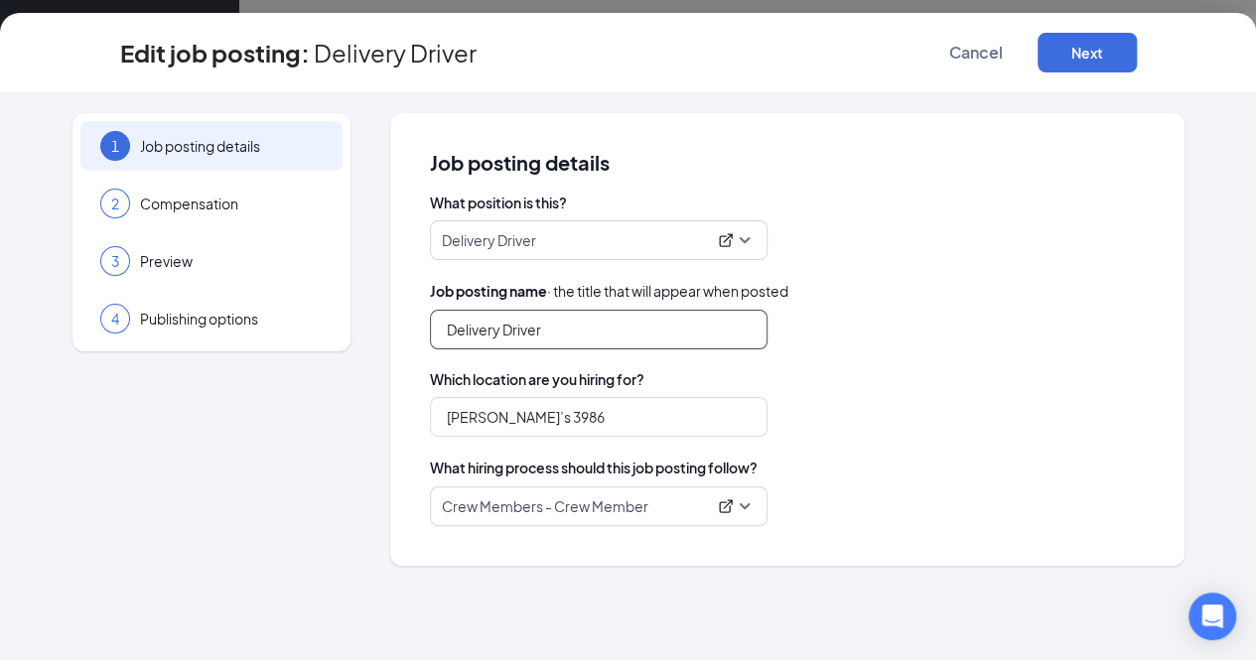
click at [579, 329] on input "Delivery Driver" at bounding box center [599, 330] width 338 height 40
type input "Delivery Driver/ evening and weekends"
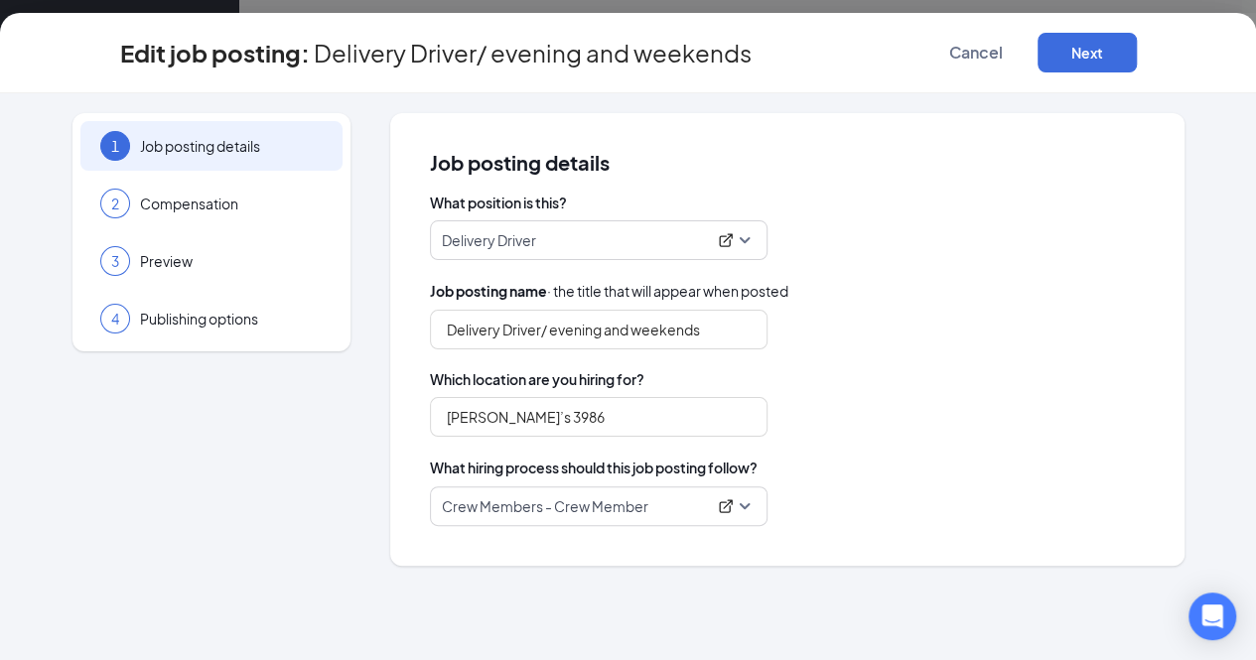
click at [758, 371] on span "Which location are you hiring for?" at bounding box center [787, 379] width 715 height 20
click at [1137, 59] on button "Next" at bounding box center [1086, 53] width 99 height 40
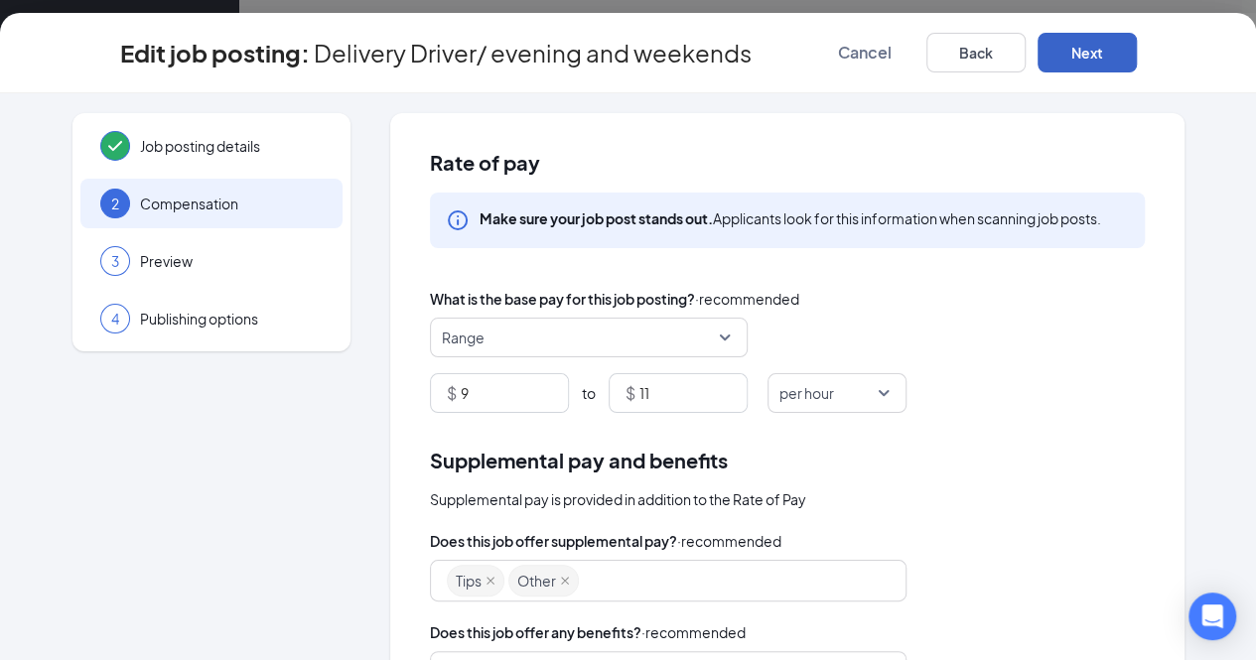
click at [1137, 67] on button "Next" at bounding box center [1086, 53] width 99 height 40
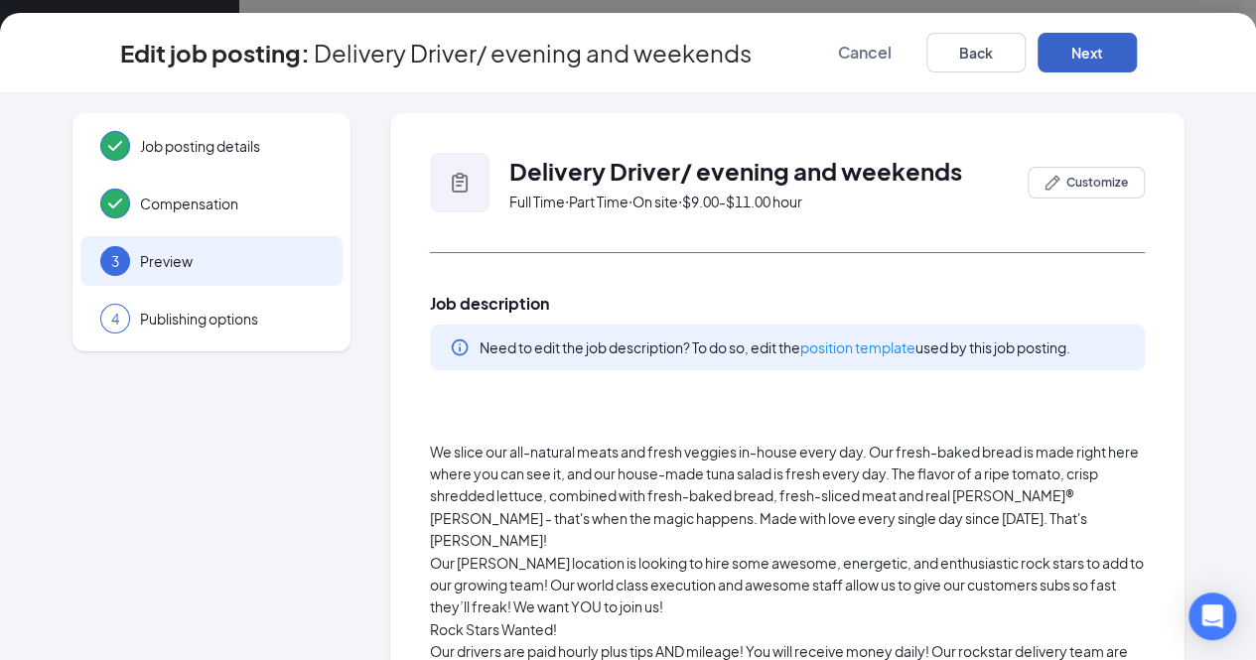
click at [1137, 67] on button "Next" at bounding box center [1086, 53] width 99 height 40
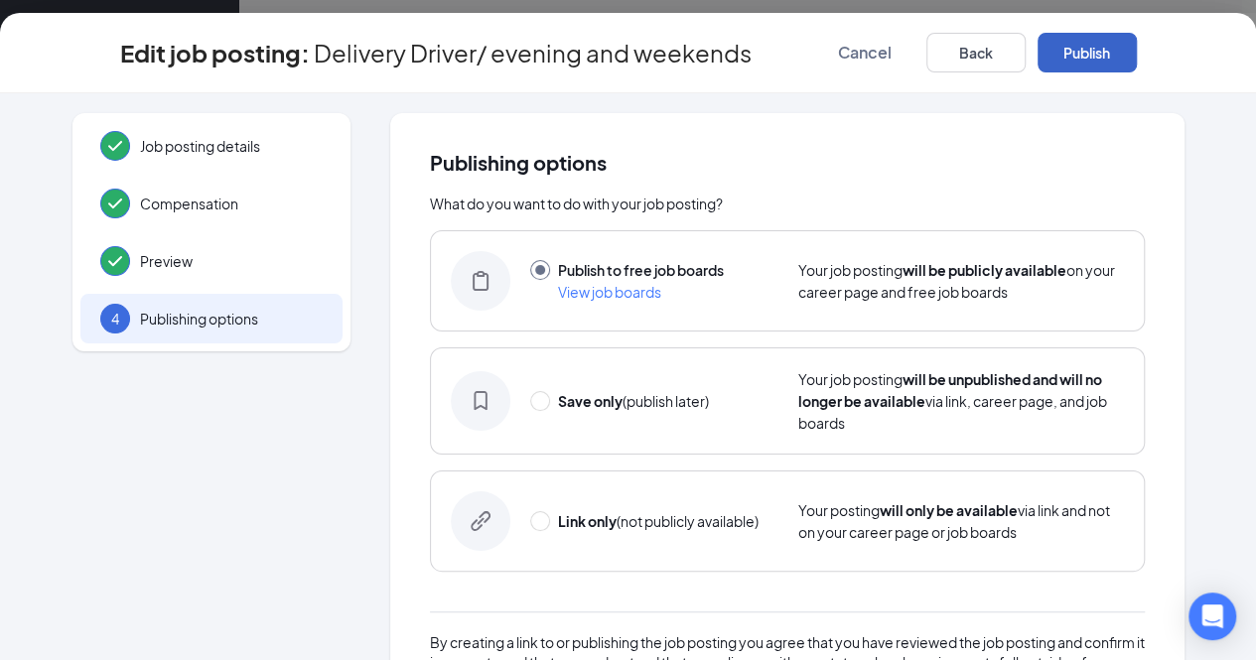
click at [1137, 67] on button "Publish" at bounding box center [1086, 53] width 99 height 40
